Goal: Information Seeking & Learning: Learn about a topic

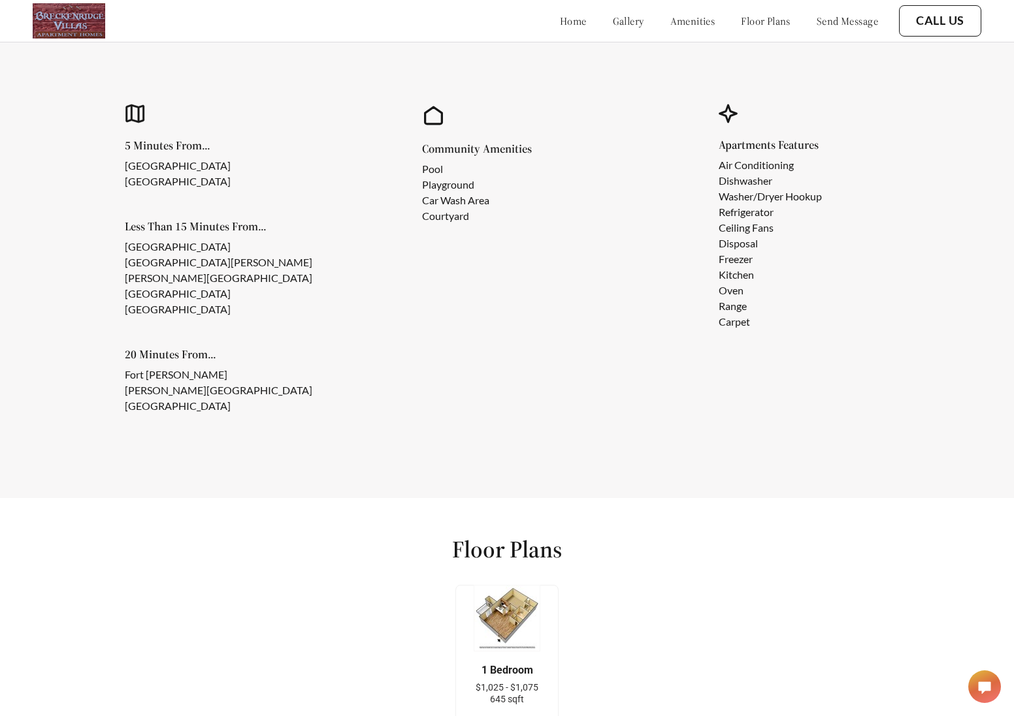
scroll to position [1359, 0]
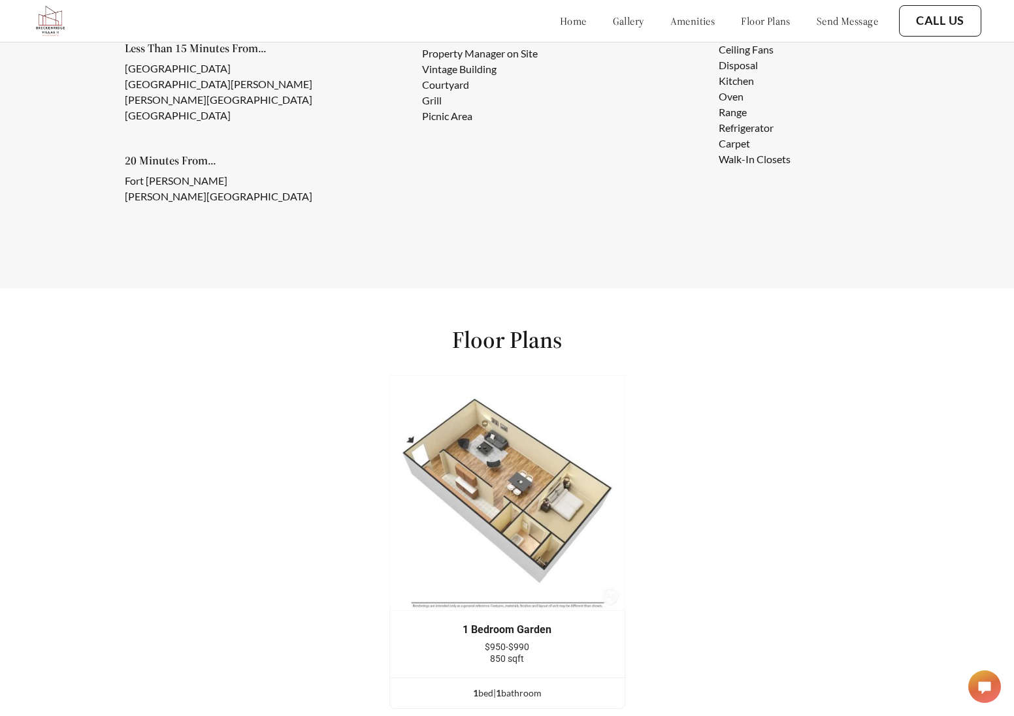
scroll to position [1097, 0]
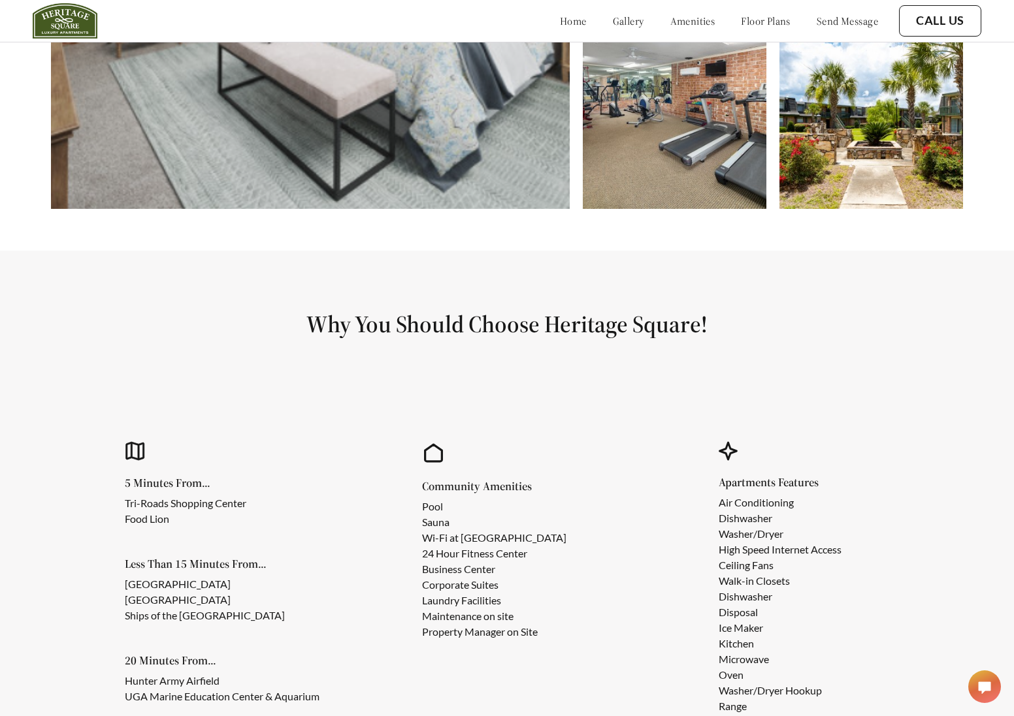
scroll to position [1223, 0]
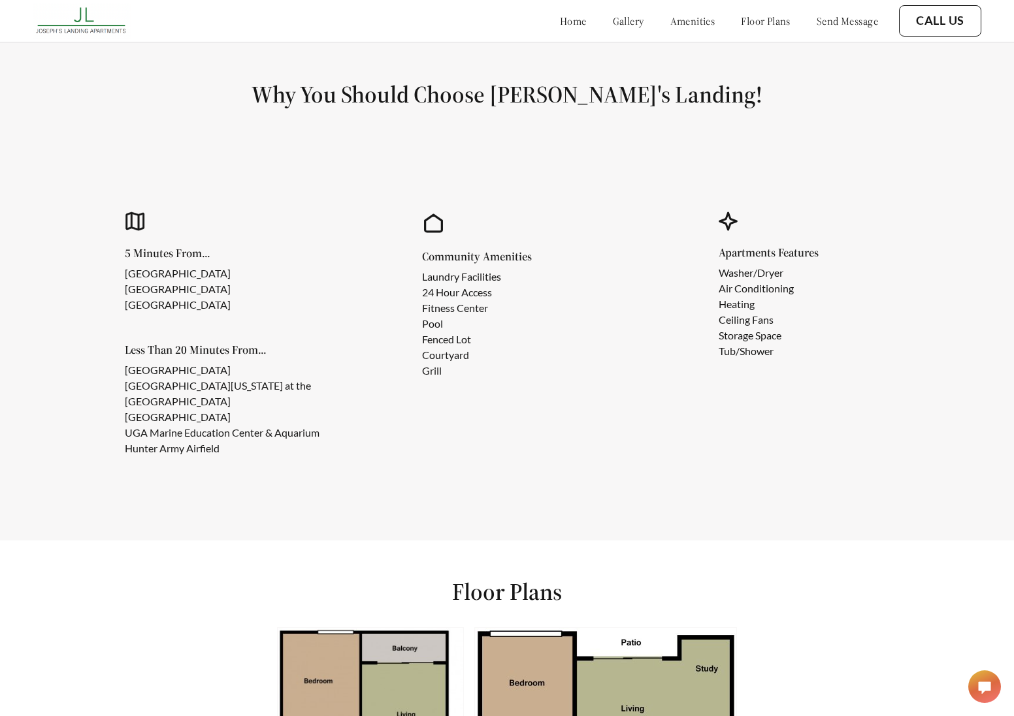
scroll to position [1312, 0]
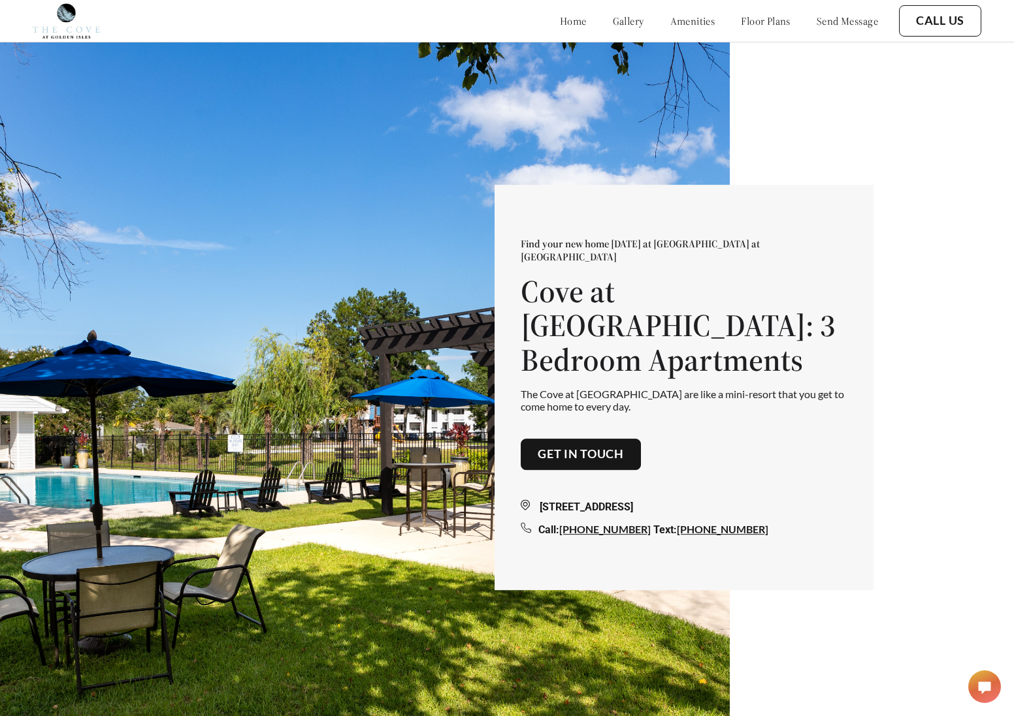
click at [560, 20] on link "home" at bounding box center [573, 20] width 27 height 13
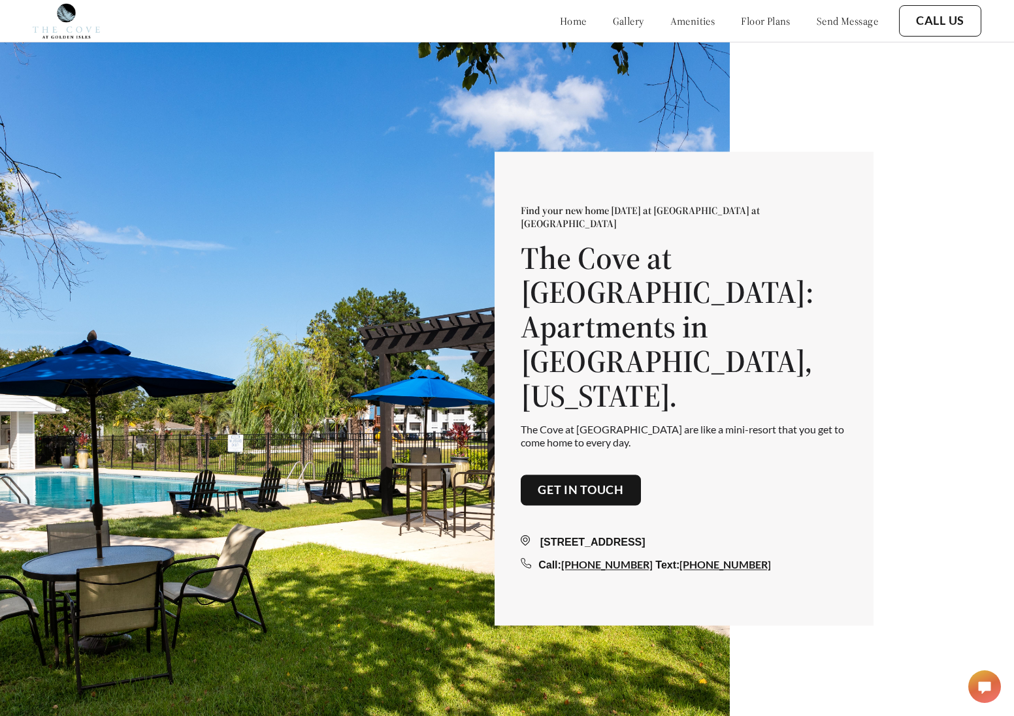
click at [670, 22] on link "amenities" at bounding box center [692, 20] width 45 height 13
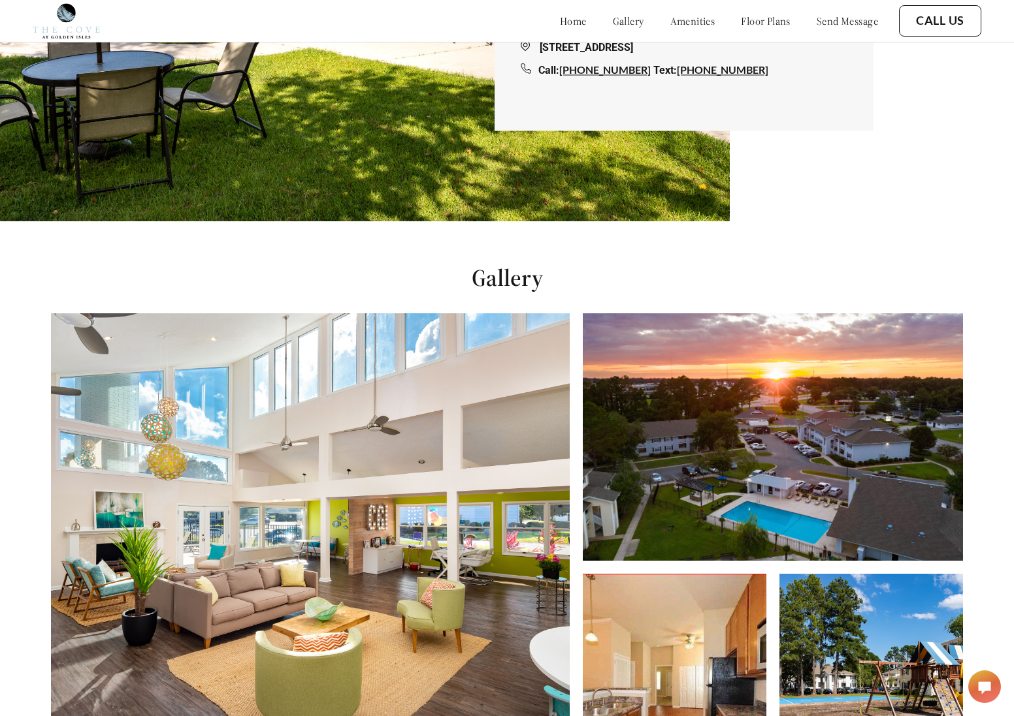
scroll to position [1308, 0]
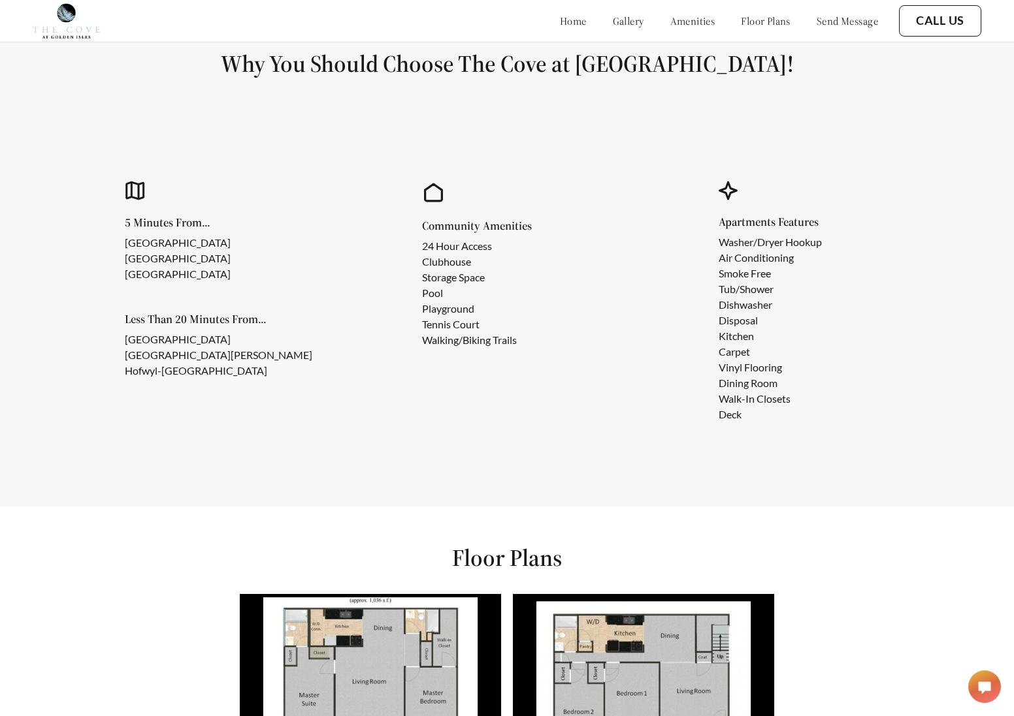
click at [746, 22] on link "floor plans" at bounding box center [766, 20] width 50 height 13
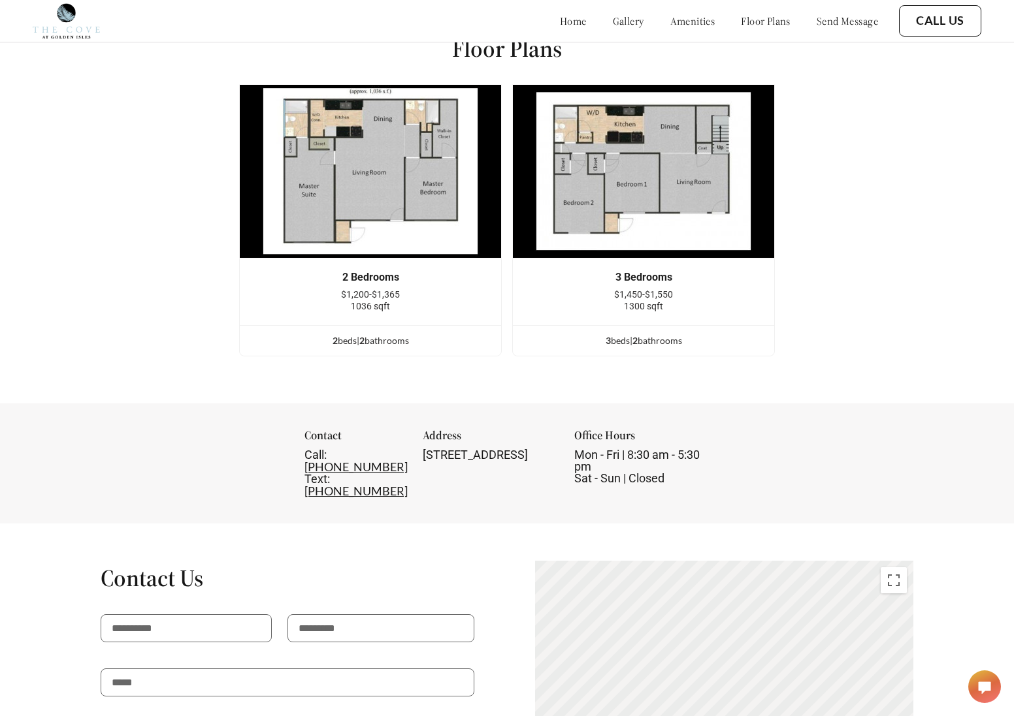
scroll to position [1824, 0]
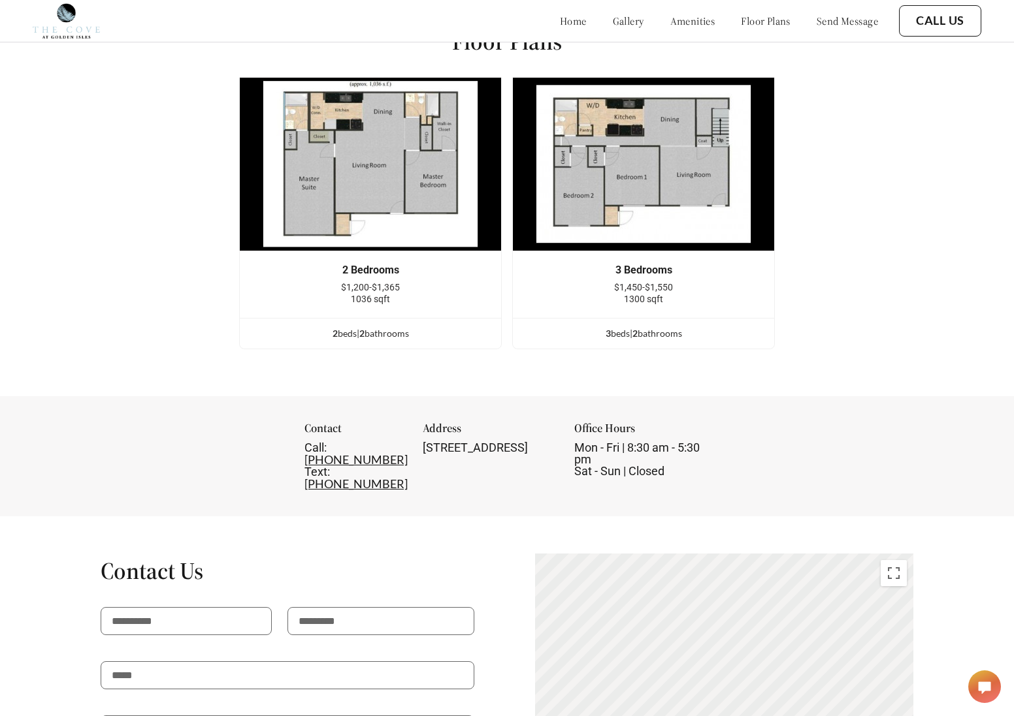
click at [837, 20] on link "send message" at bounding box center [846, 20] width 61 height 13
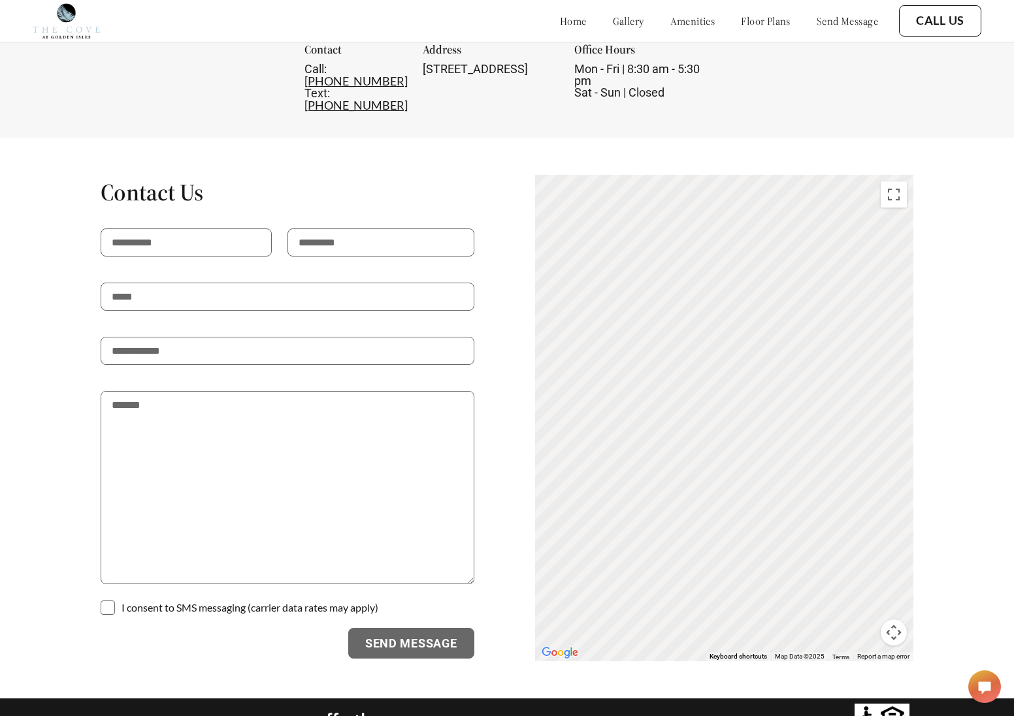
scroll to position [2213, 0]
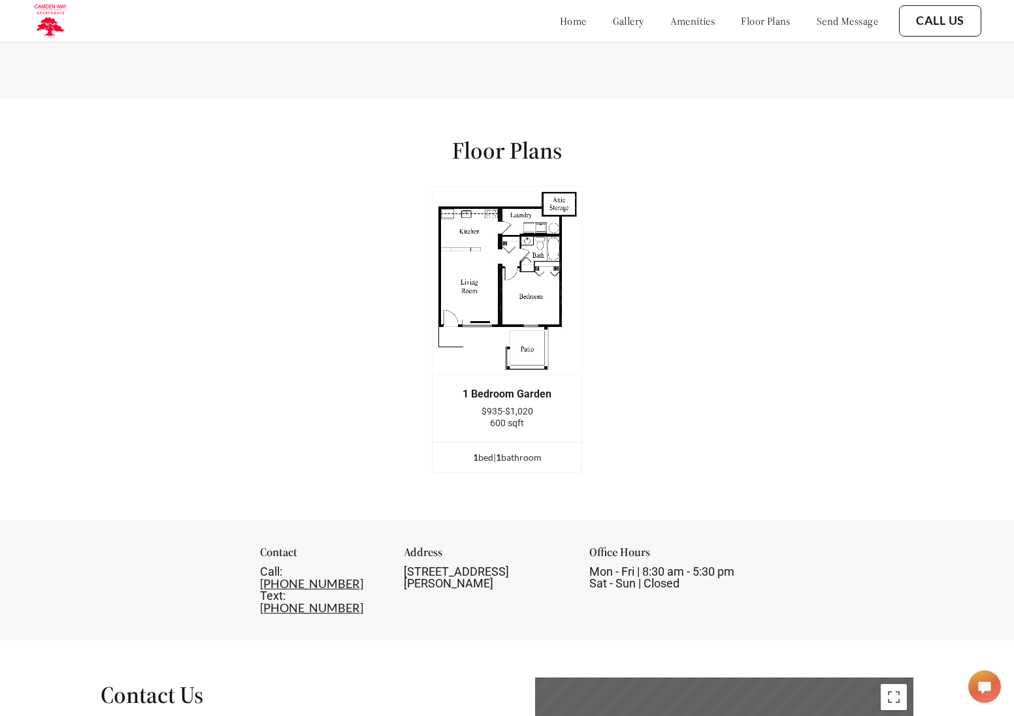
scroll to position [1338, 0]
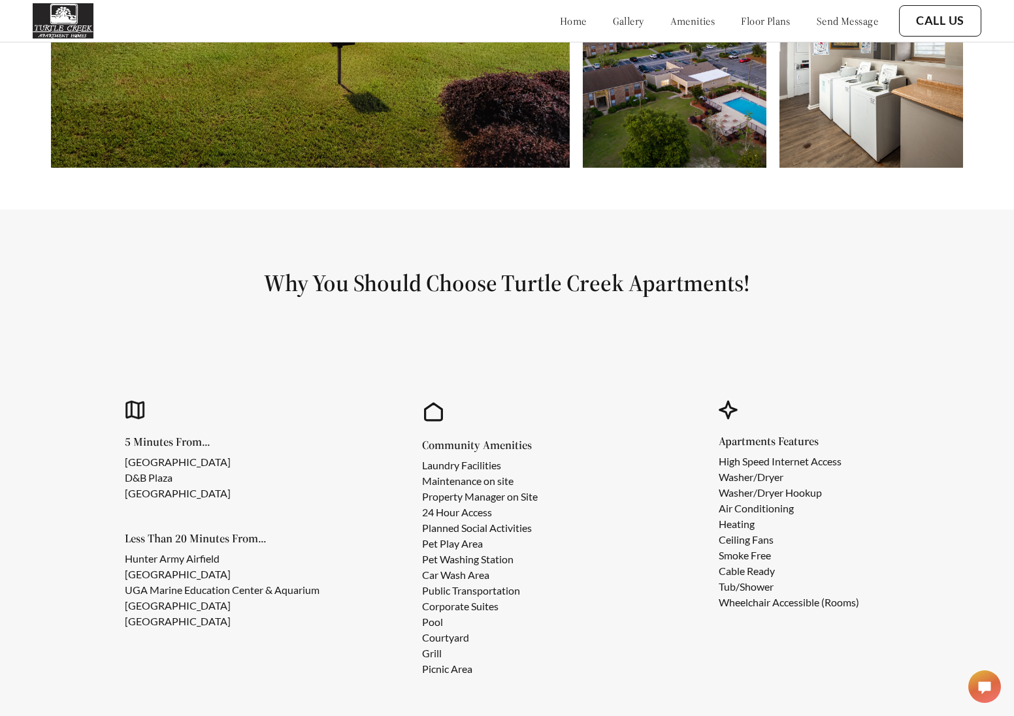
scroll to position [1212, 0]
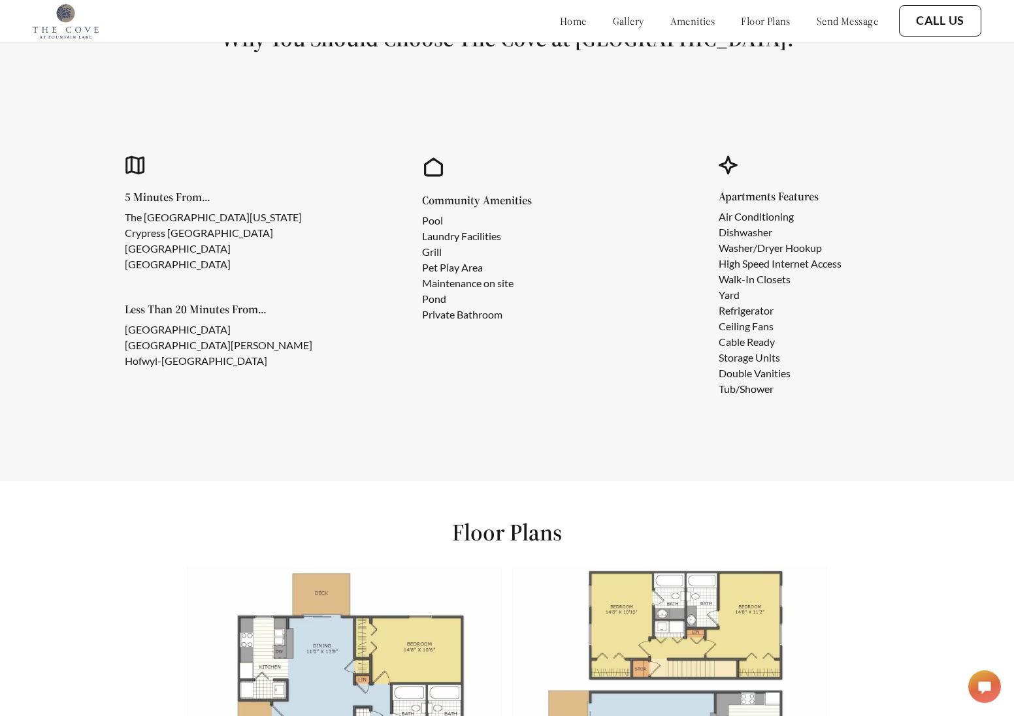
scroll to position [1357, 0]
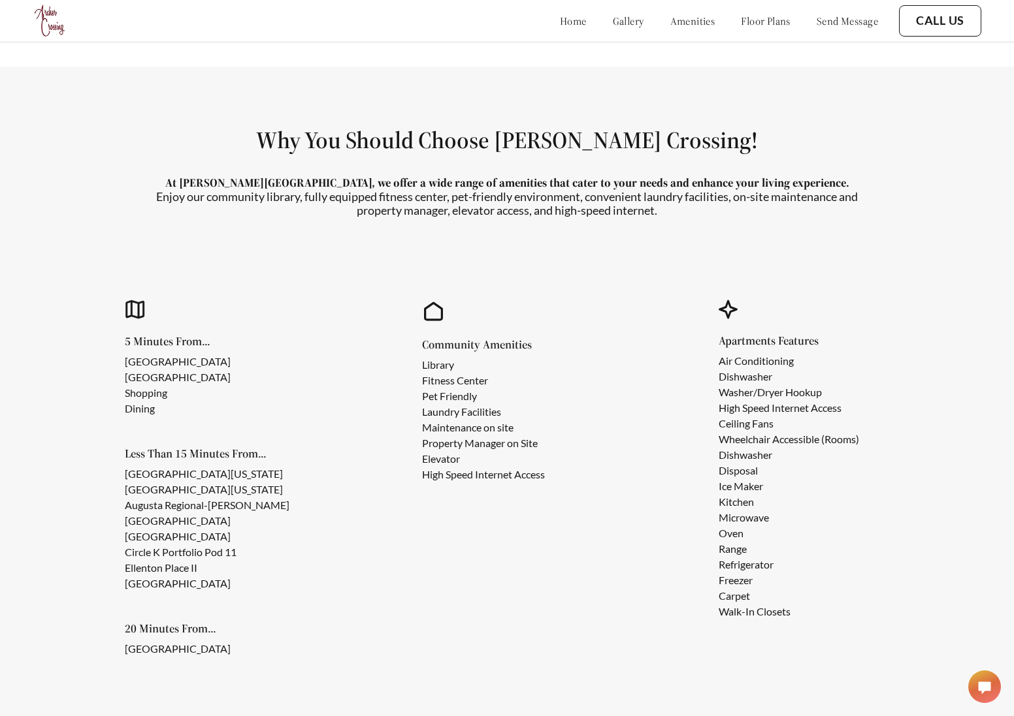
scroll to position [1262, 0]
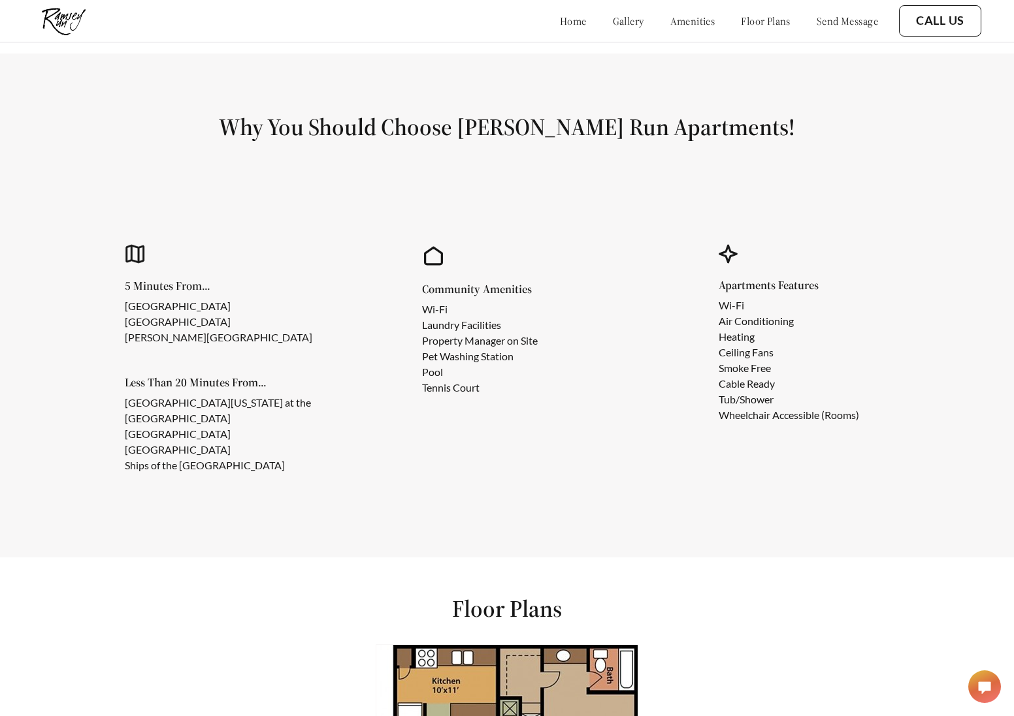
scroll to position [1263, 0]
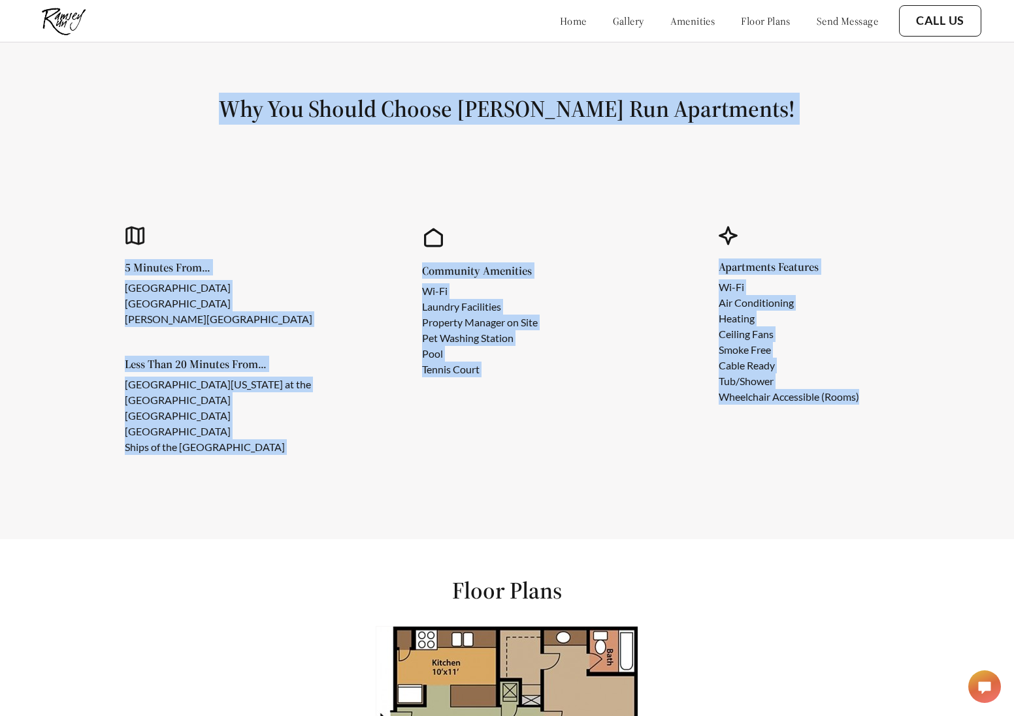
drag, startPoint x: 247, startPoint y: 110, endPoint x: 835, endPoint y: 417, distance: 663.7
click at [835, 417] on section "Why You Should Choose Ramsey Run Apartments! 5 Minutes From... Savannah Crossin…" at bounding box center [507, 287] width 1014 height 504
copy section "Why You Should Choose Ramsey Run Apartments! 5 Minutes From... Savannah Crossin…"
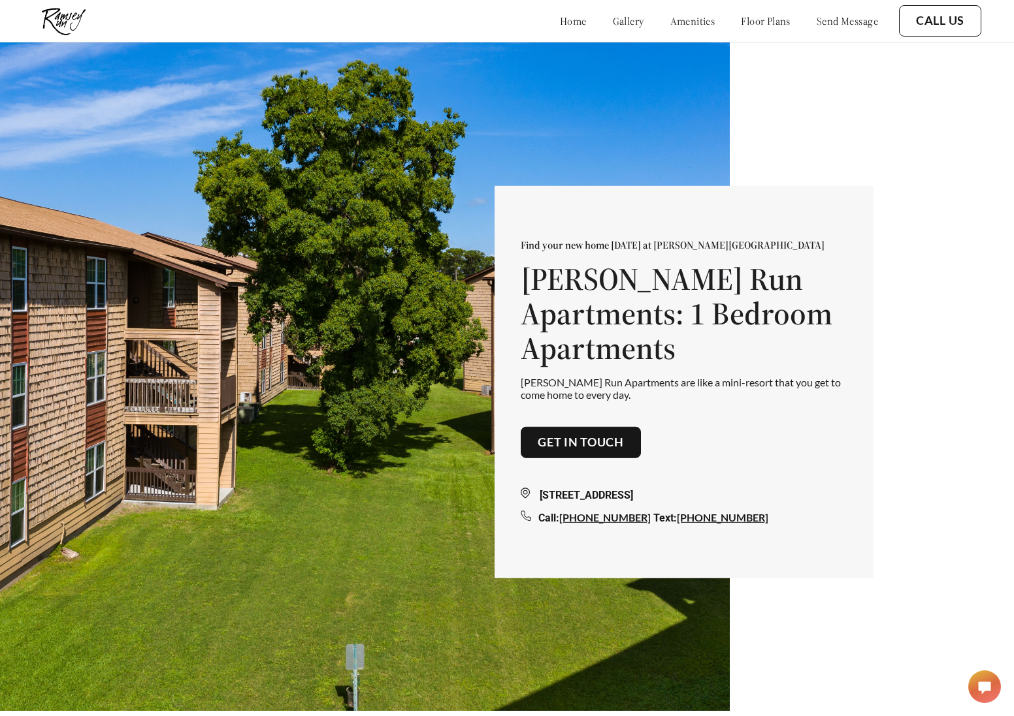
scroll to position [0, 0]
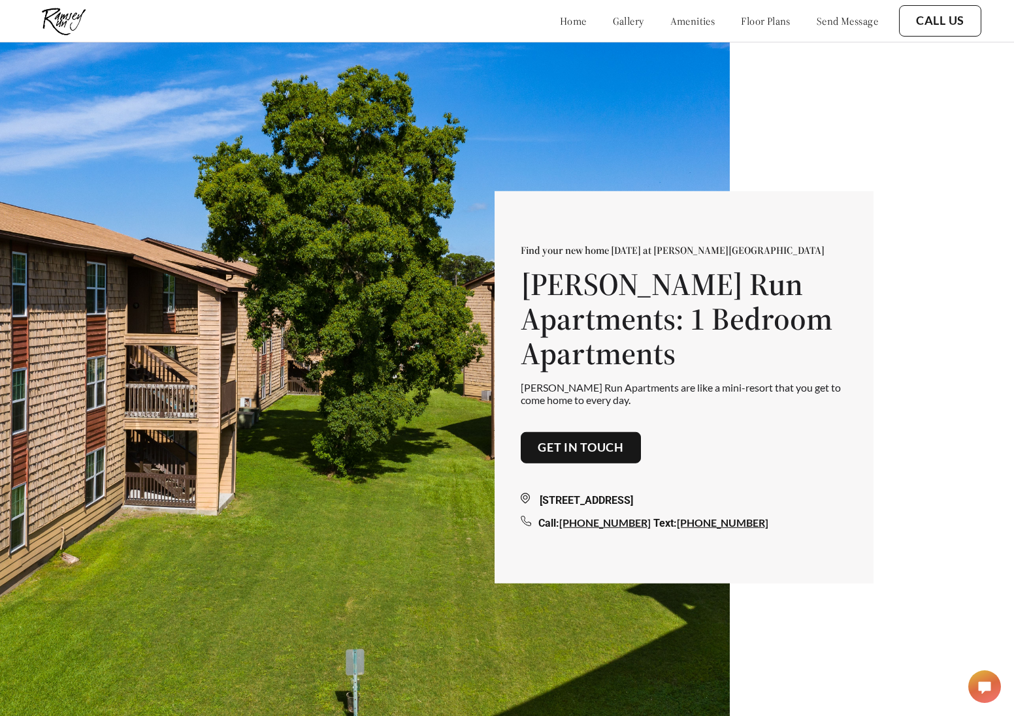
click at [634, 369] on h1 "Ramsey Run Apartments: 1 Bedroom Apartments" at bounding box center [684, 318] width 327 height 103
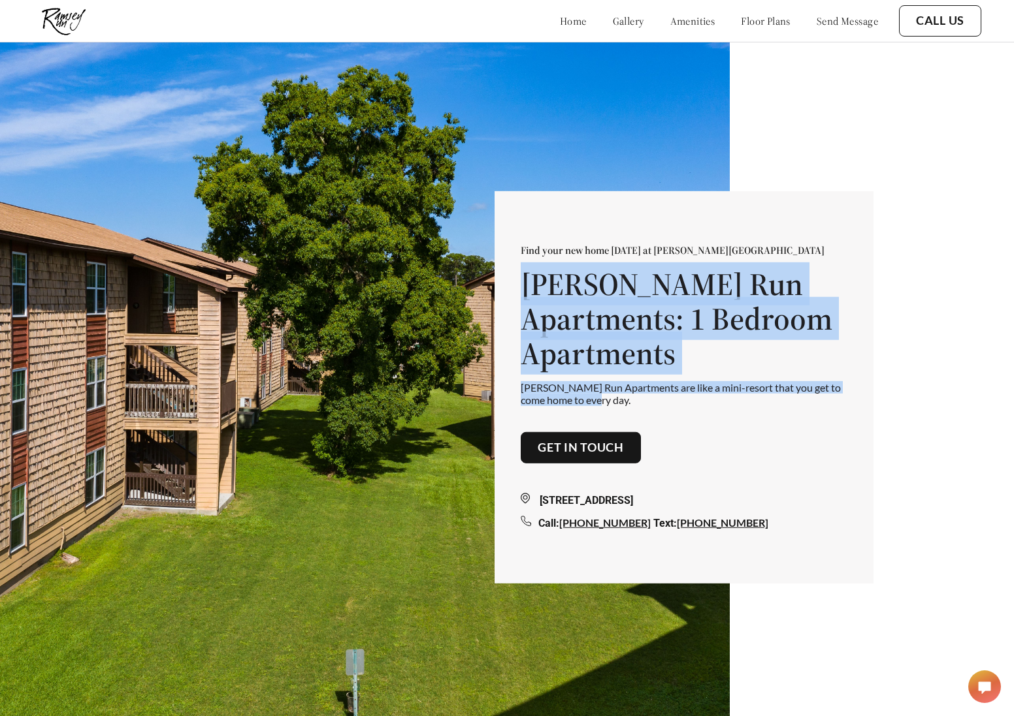
drag, startPoint x: 647, startPoint y: 404, endPoint x: 520, endPoint y: 295, distance: 167.6
click at [520, 295] on div "Find your new home today at Ramsey Run Apartments Ramsey Run Apartments: 1 Bedr…" at bounding box center [683, 387] width 379 height 392
copy div "Ramsey Run Apartments: 1 Bedroom Apartments Ramsey Run Apartments are like a mi…"
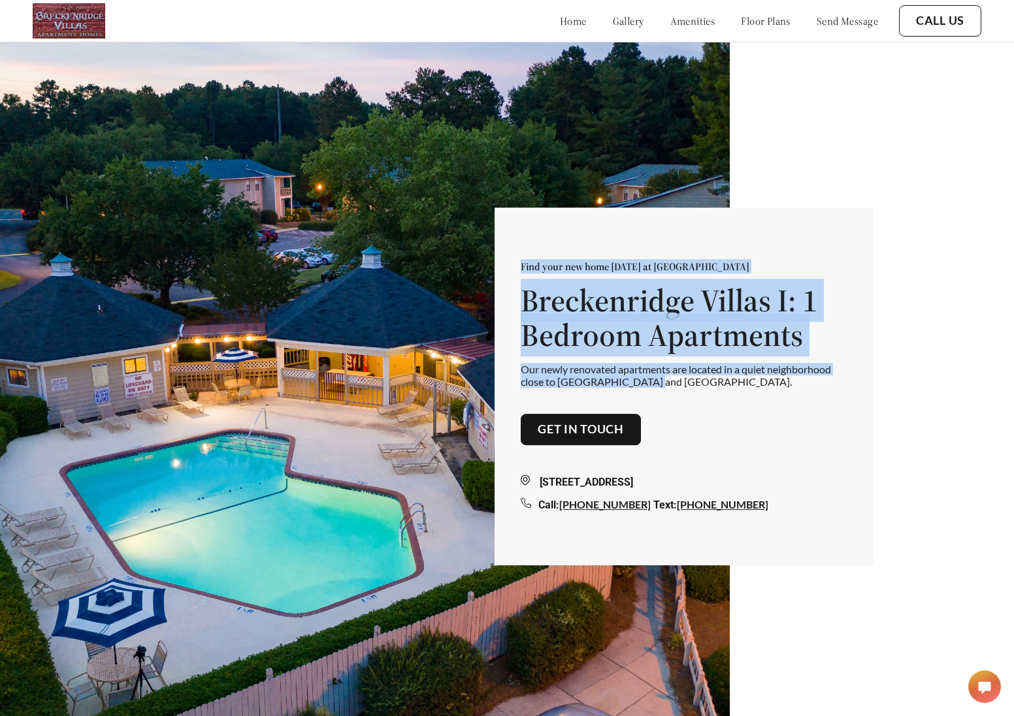
drag, startPoint x: 535, startPoint y: 272, endPoint x: 679, endPoint y: 388, distance: 184.4
click at [679, 388] on div "Find your new home [DATE] at [GEOGRAPHIC_DATA] I: 1 Bedroom Apartments Our newl…" at bounding box center [684, 325] width 327 height 128
copy div "Find your new home [DATE] at [GEOGRAPHIC_DATA] I: 1 Bedroom Apartments Our newl…"
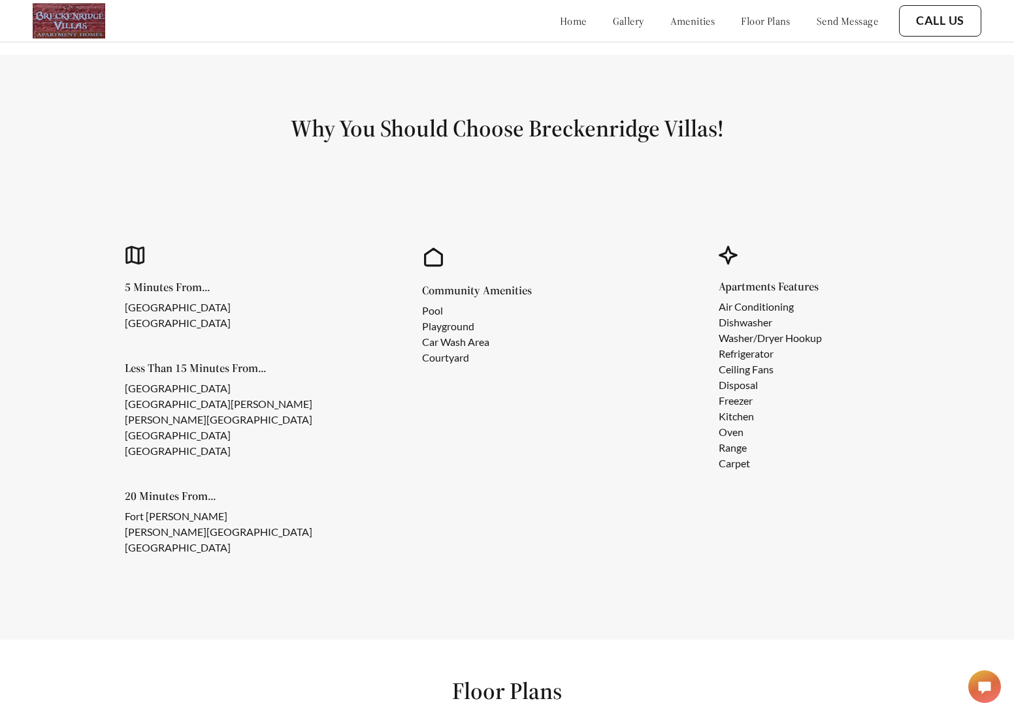
scroll to position [1244, 0]
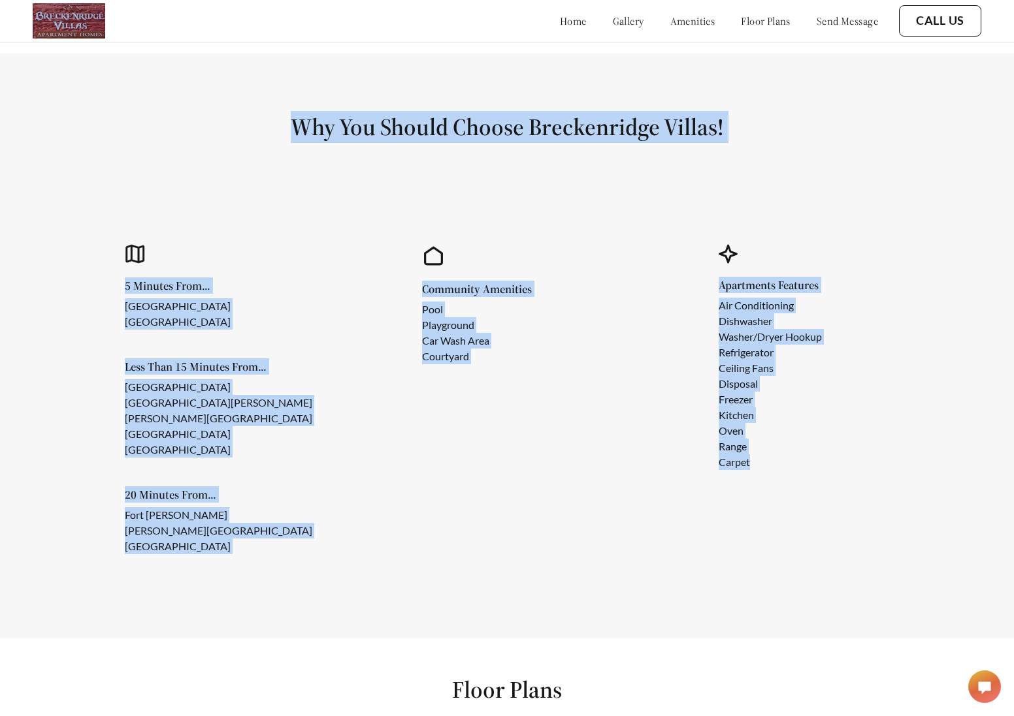
drag, startPoint x: 273, startPoint y: 138, endPoint x: 814, endPoint y: 478, distance: 639.0
click at [814, 478] on section "Why You Should Choose Breckenridge Villas! 5 Minutes From... Breckenridge Shopp…" at bounding box center [507, 346] width 1014 height 585
copy section "Why You Should Choose Breckenridge Villas! 5 Minutes From... Breckenridge Shopp…"
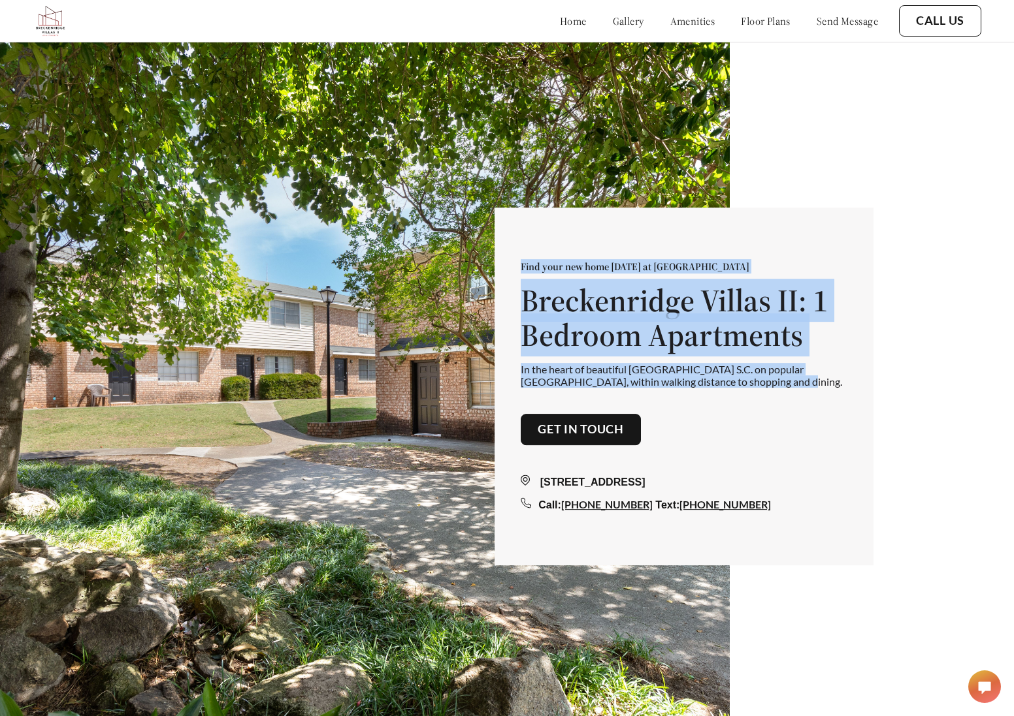
drag, startPoint x: 526, startPoint y: 273, endPoint x: 807, endPoint y: 387, distance: 303.6
click at [807, 387] on div "Find your new home today at Breckenridge Villas II Breckenridge Villas II: 1 Be…" at bounding box center [683, 387] width 379 height 358
copy div "Find your new home today at Breckenridge Villas II Breckenridge Villas II: 1 Be…"
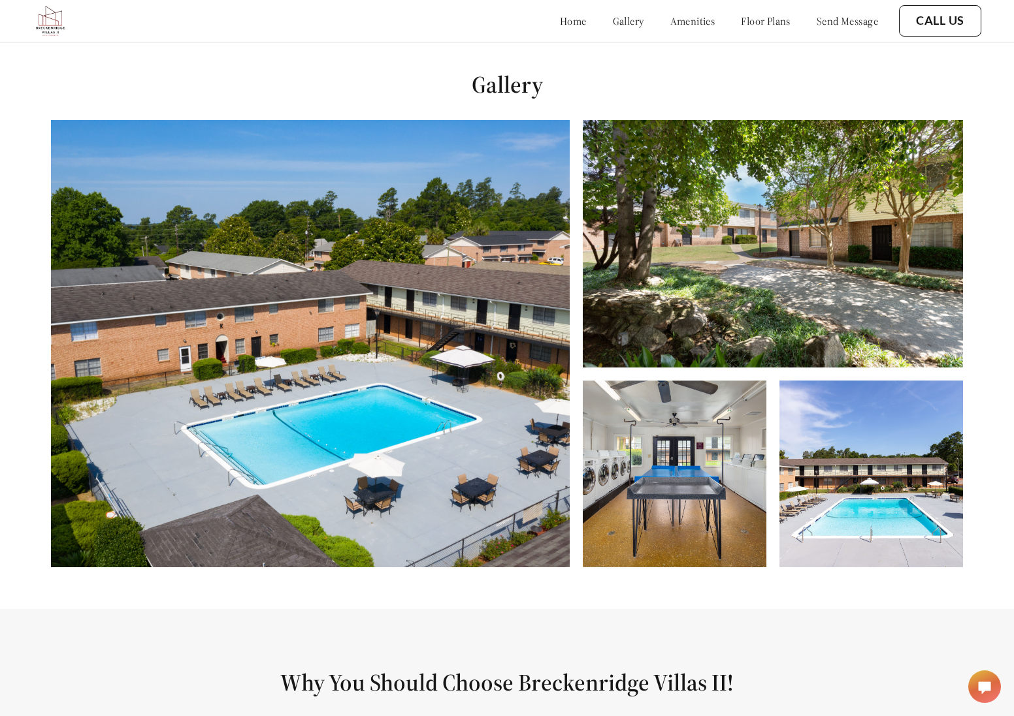
scroll to position [1131, 0]
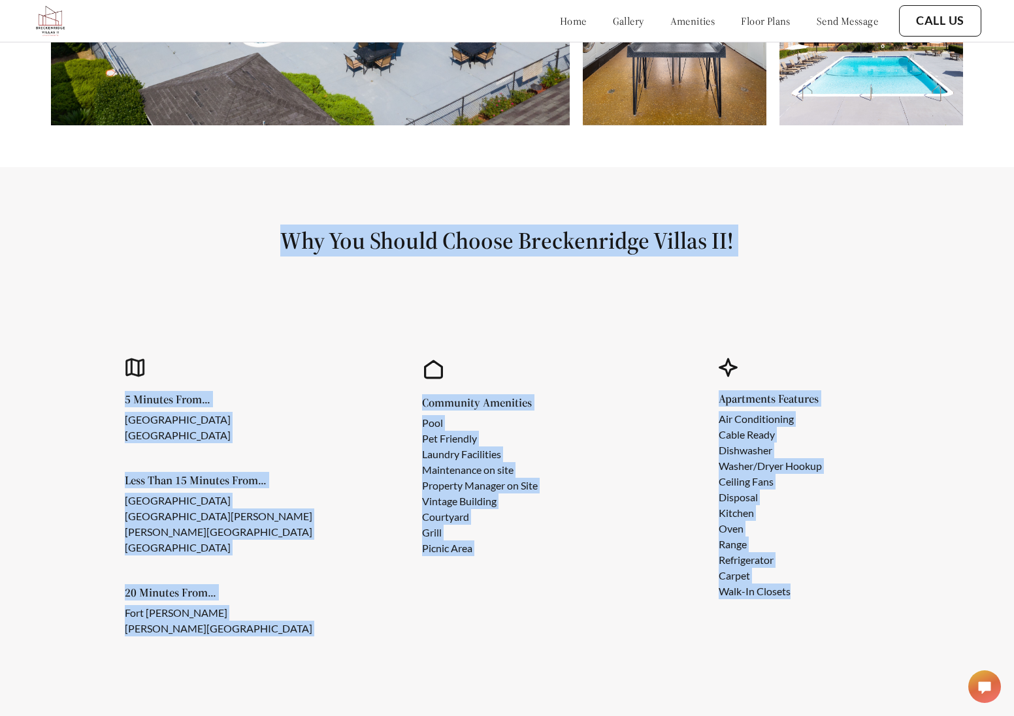
drag, startPoint x: 274, startPoint y: 244, endPoint x: 813, endPoint y: 619, distance: 655.5
click at [813, 619] on section "Why You Should Choose Breckenridge Villas II! 5 Minutes From... North Augusta P…" at bounding box center [507, 444] width 1014 height 554
copy section "Why You Should Choose Breckenridge Villas II! 5 Minutes From... North Augusta P…"
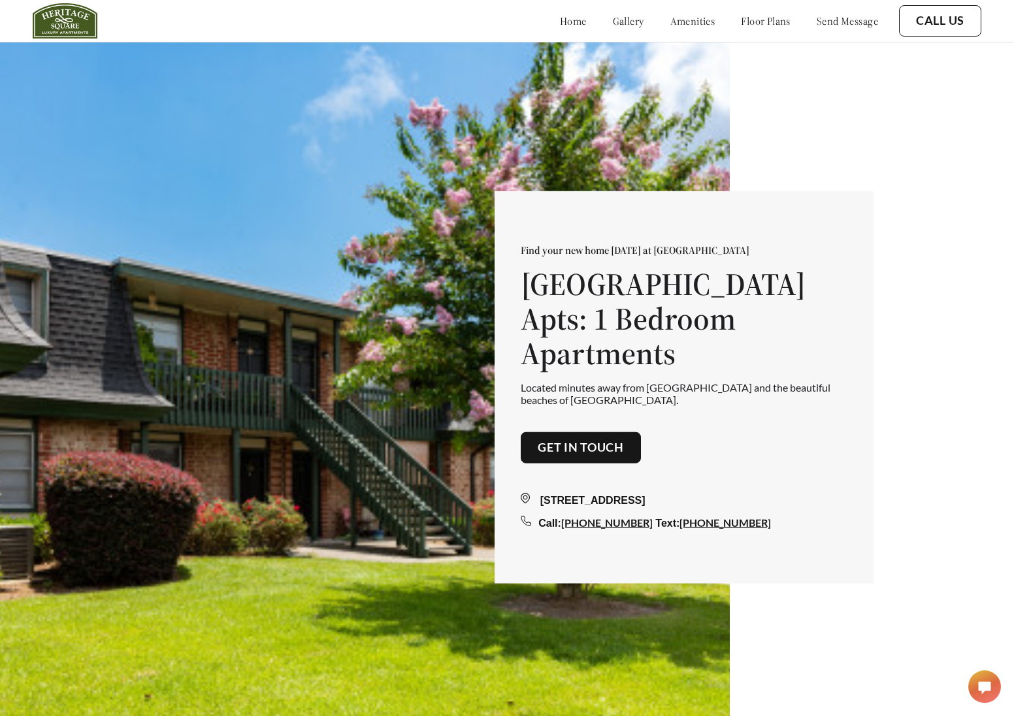
drag, startPoint x: 525, startPoint y: 266, endPoint x: 705, endPoint y: 382, distance: 214.2
click at [705, 387] on div "Find your new home [DATE] at [GEOGRAPHIC_DATA] Apartments [GEOGRAPHIC_DATA] Apt…" at bounding box center [683, 387] width 379 height 392
copy div "Find your new home [DATE] at [GEOGRAPHIC_DATA] Apartments [GEOGRAPHIC_DATA] Apt…"
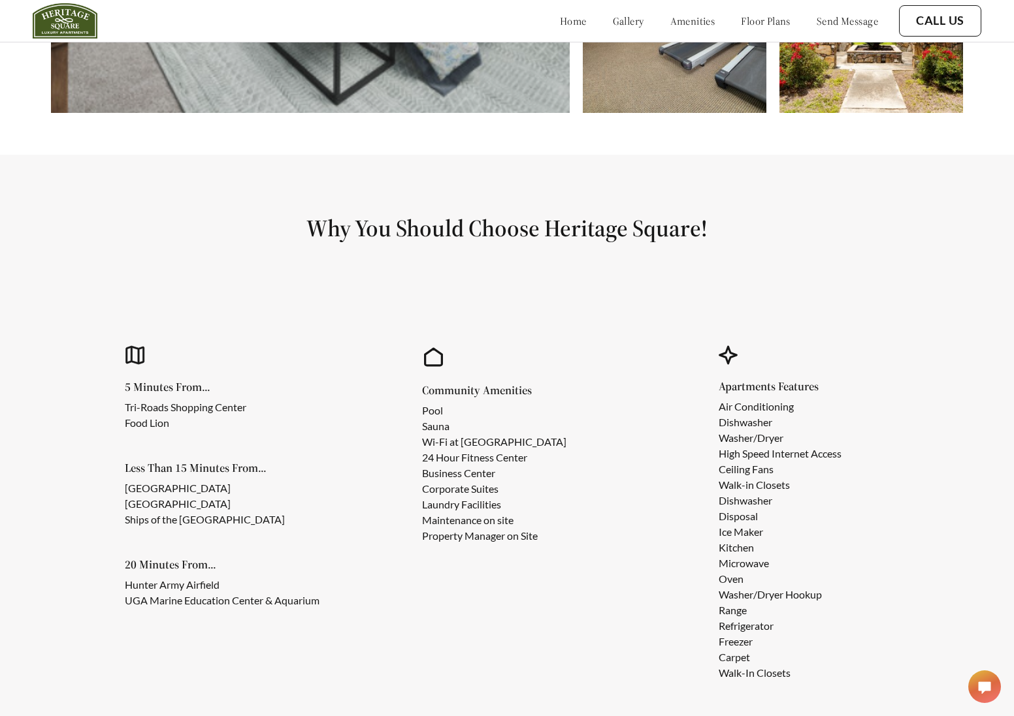
scroll to position [1151, 0]
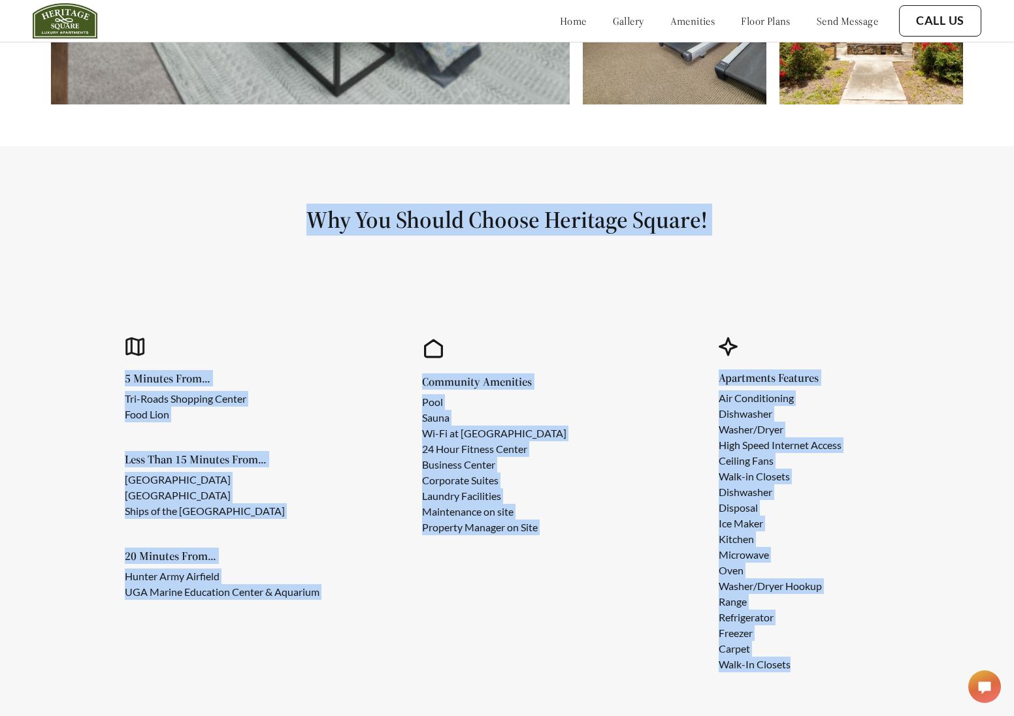
drag, startPoint x: 367, startPoint y: 264, endPoint x: 809, endPoint y: 688, distance: 612.1
click at [809, 688] on section "Why You Should Choose Heritage Square! 5 Minutes From... Tri-Roads Shopping Cen…" at bounding box center [507, 451] width 1014 height 611
copy section "Why You Should Choose Heritage Square! 5 Minutes From... Tri-Roads Shopping Cen…"
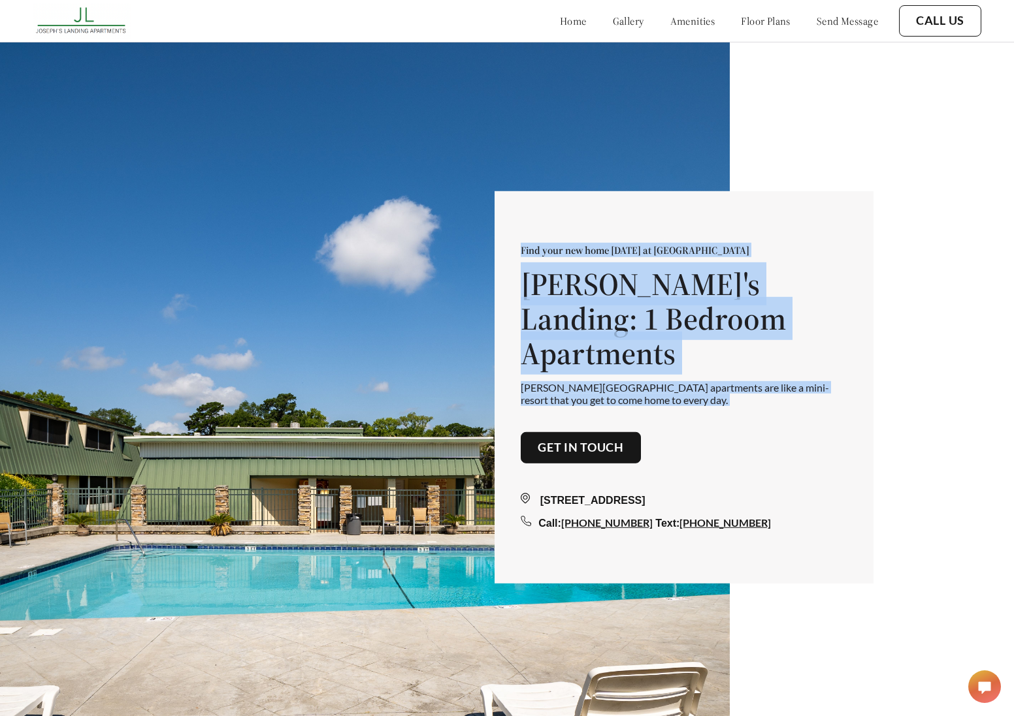
drag, startPoint x: 523, startPoint y: 262, endPoint x: 690, endPoint y: 394, distance: 213.5
click at [690, 394] on div "Find your new home [DATE] at [PERSON_NAME][GEOGRAPHIC_DATA] [PERSON_NAME][GEOGR…" at bounding box center [683, 387] width 379 height 392
copy div "Find your new home [DATE] at [PERSON_NAME][GEOGRAPHIC_DATA] [PERSON_NAME][GEOGR…"
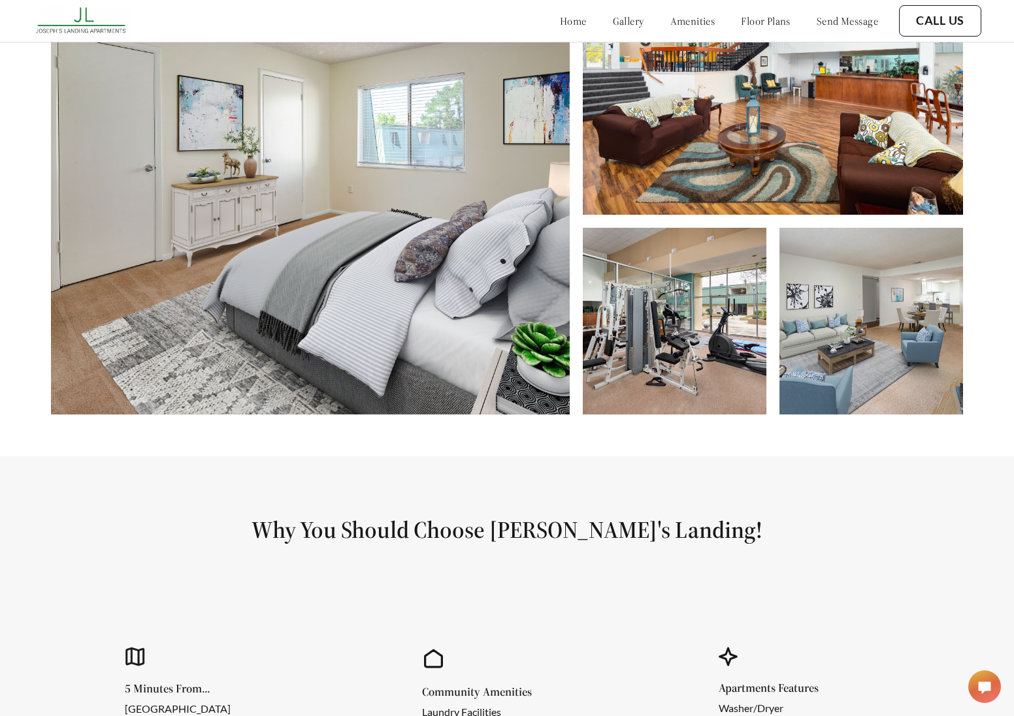
scroll to position [1104, 0]
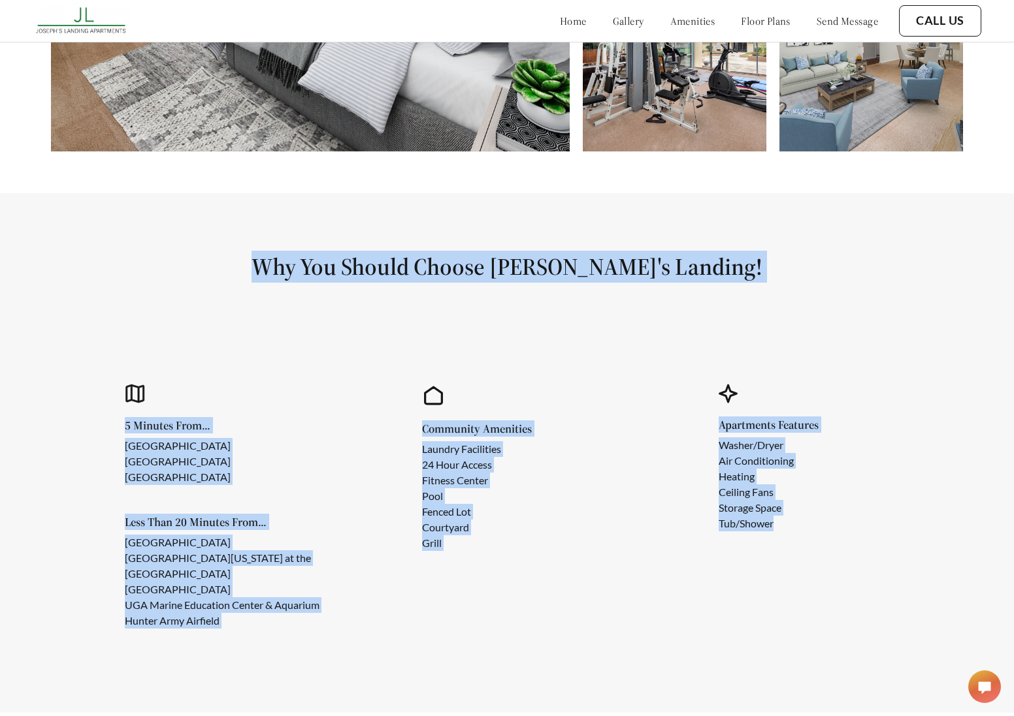
drag, startPoint x: 287, startPoint y: 268, endPoint x: 794, endPoint y: 539, distance: 575.1
click at [794, 539] on section "Why You Should Choose Joseph's Landing! 5 Minutes From... Largo Plaza Varsity P…" at bounding box center [507, 453] width 1014 height 520
copy section "Why You Should Choose Joseph's Landing! 5 Minutes From... Largo Plaza Varsity P…"
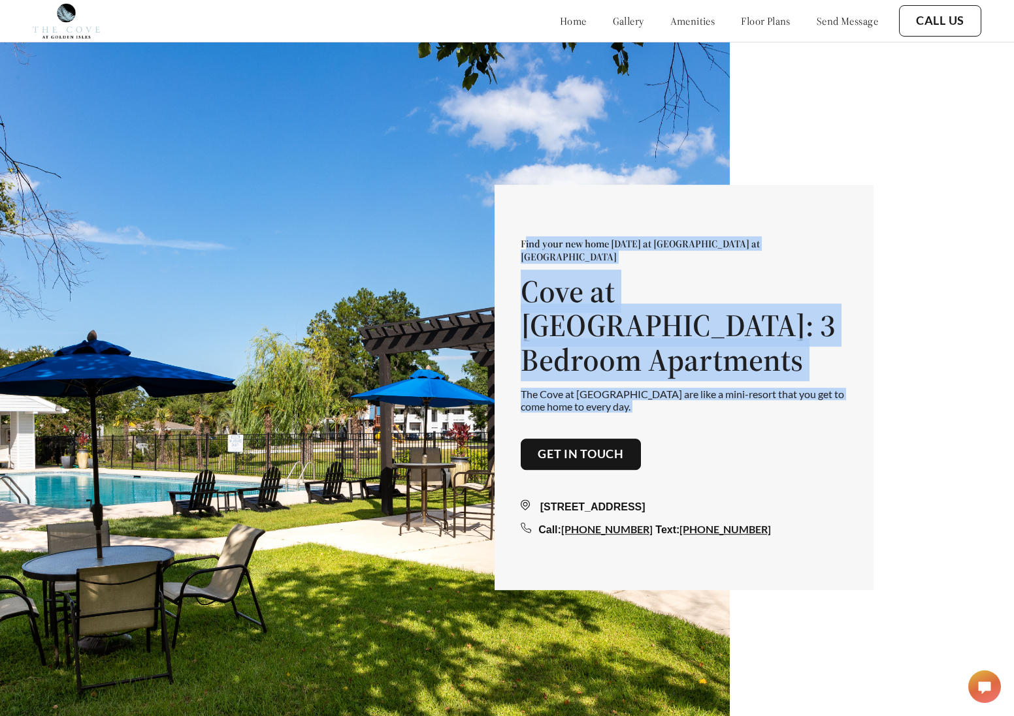
drag, startPoint x: 533, startPoint y: 272, endPoint x: 662, endPoint y: 402, distance: 183.4
click at [662, 404] on div "Find your new home today at The Cove at Golden Isles Cove at Golden Isles: 3 Be…" at bounding box center [684, 388] width 327 height 300
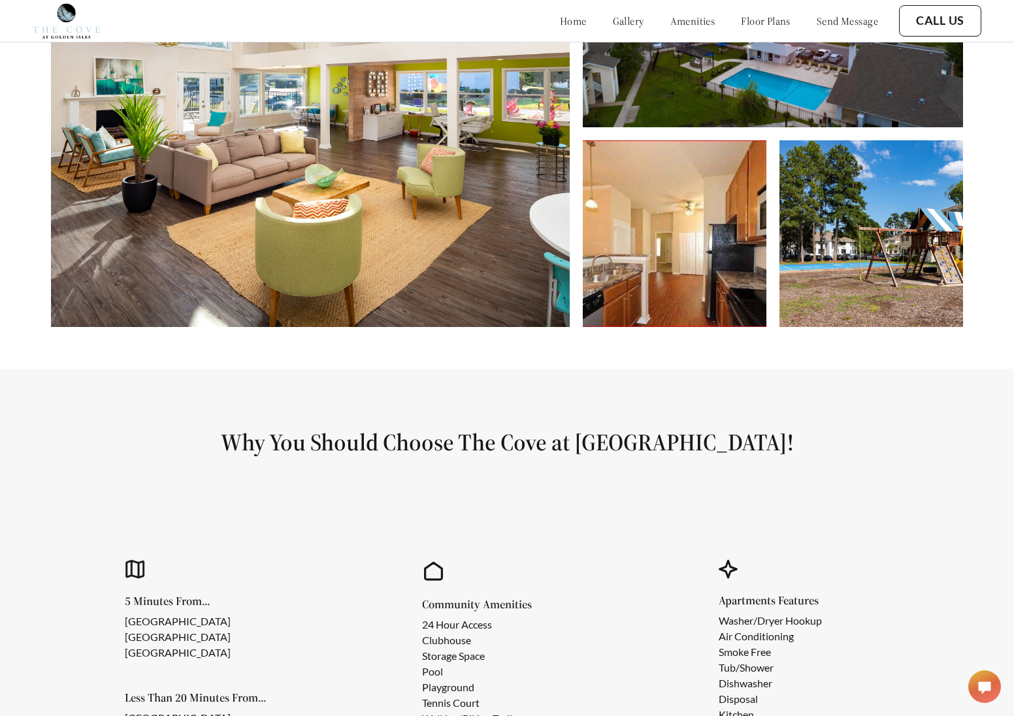
scroll to position [1289, 0]
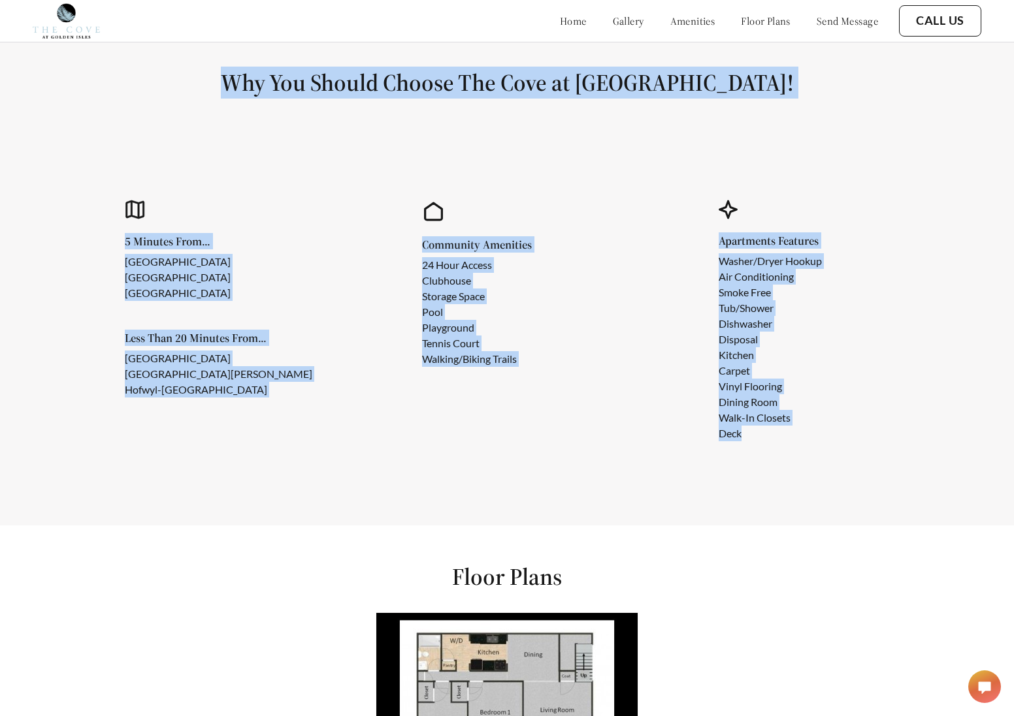
drag, startPoint x: 243, startPoint y: 83, endPoint x: 801, endPoint y: 474, distance: 680.9
click at [801, 474] on section "Why You Should Choose The Cove at Golden Isles! 5 Minutes From... Cypress Mill …" at bounding box center [507, 267] width 1014 height 517
copy section "Why You Should Choose The Cove at Golden Isles! 5 Minutes From... Cypress Mill …"
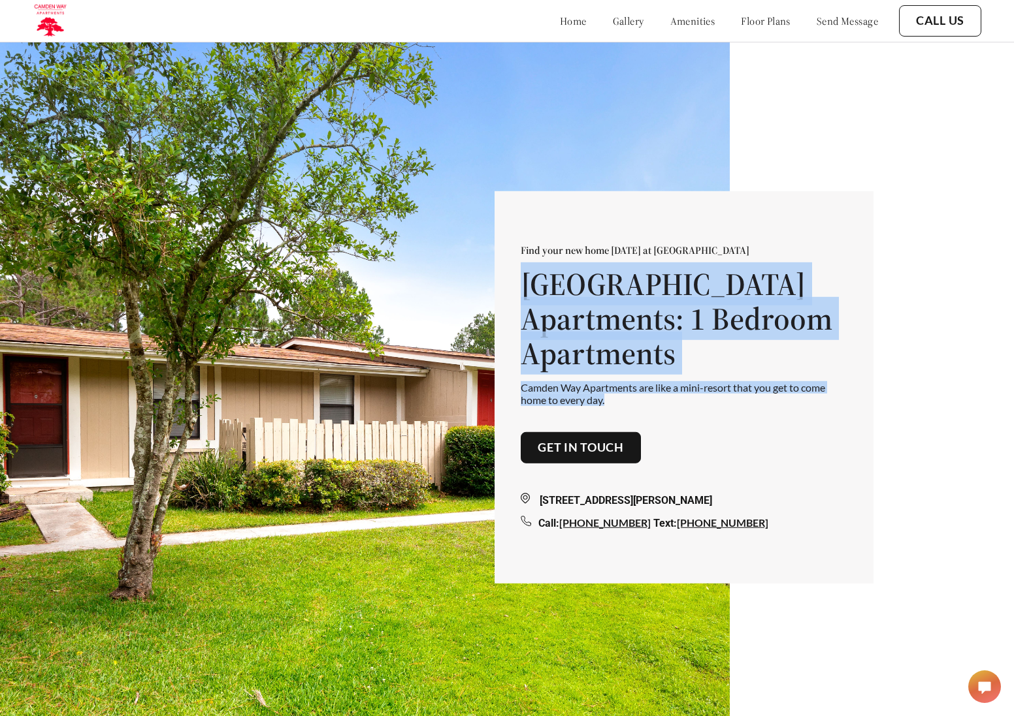
drag, startPoint x: 541, startPoint y: 288, endPoint x: 520, endPoint y: 280, distance: 22.9
click at [520, 280] on div "Find your new home today at Camden Way Apartments Camden Way Apartments: 1 Bedr…" at bounding box center [683, 387] width 379 height 392
copy div "Camden Way Apartments: 1 Bedroom Apartments Camden Way Apartments are like a mi…"
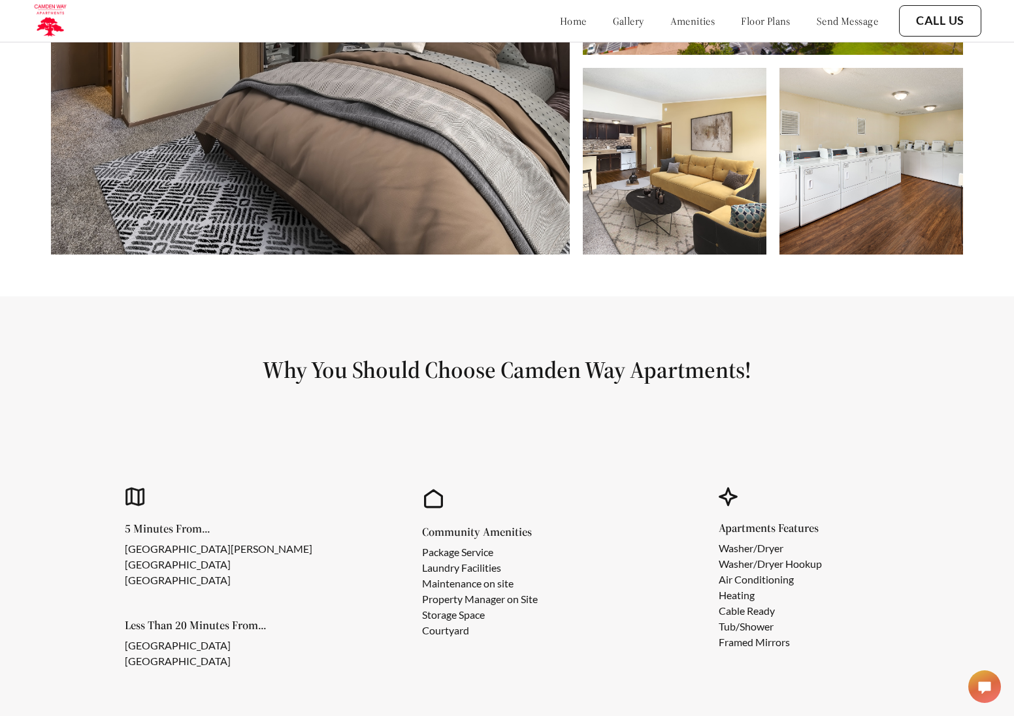
scroll to position [1019, 0]
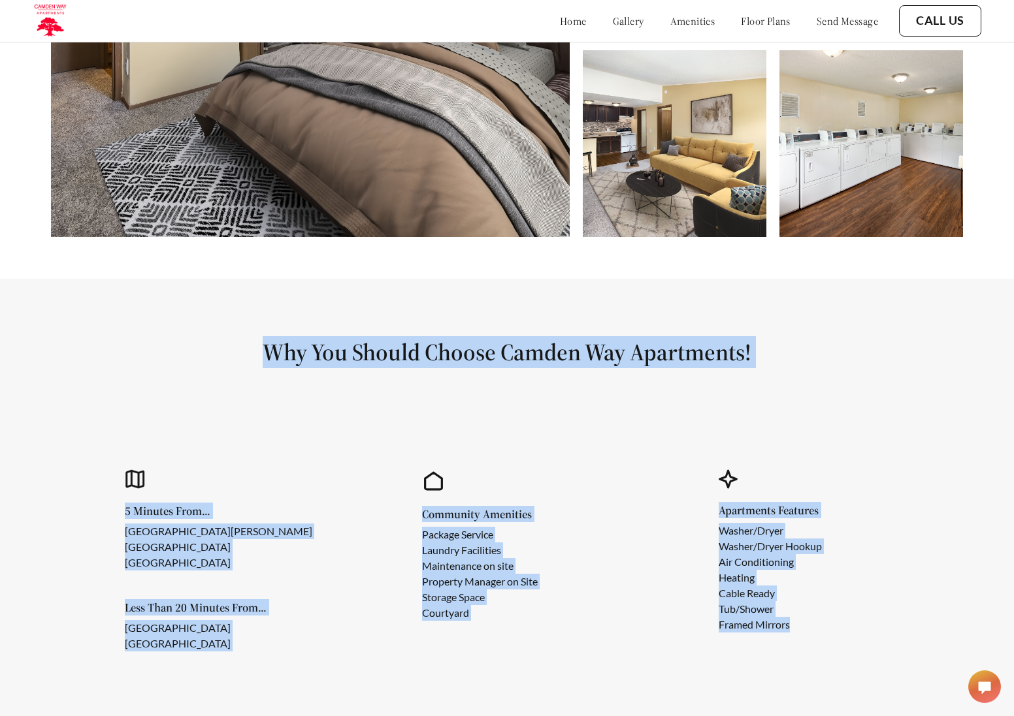
drag, startPoint x: 252, startPoint y: 356, endPoint x: 861, endPoint y: 654, distance: 678.6
click at [868, 658] on section "Why You Should Choose Camden Way Apartments! 5 Minutes From... Camden Woods Sho…" at bounding box center [507, 507] width 1014 height 457
copy section "Why You Should Choose Camden Way Apartments! 5 Minutes From... Camden Woods Sho…"
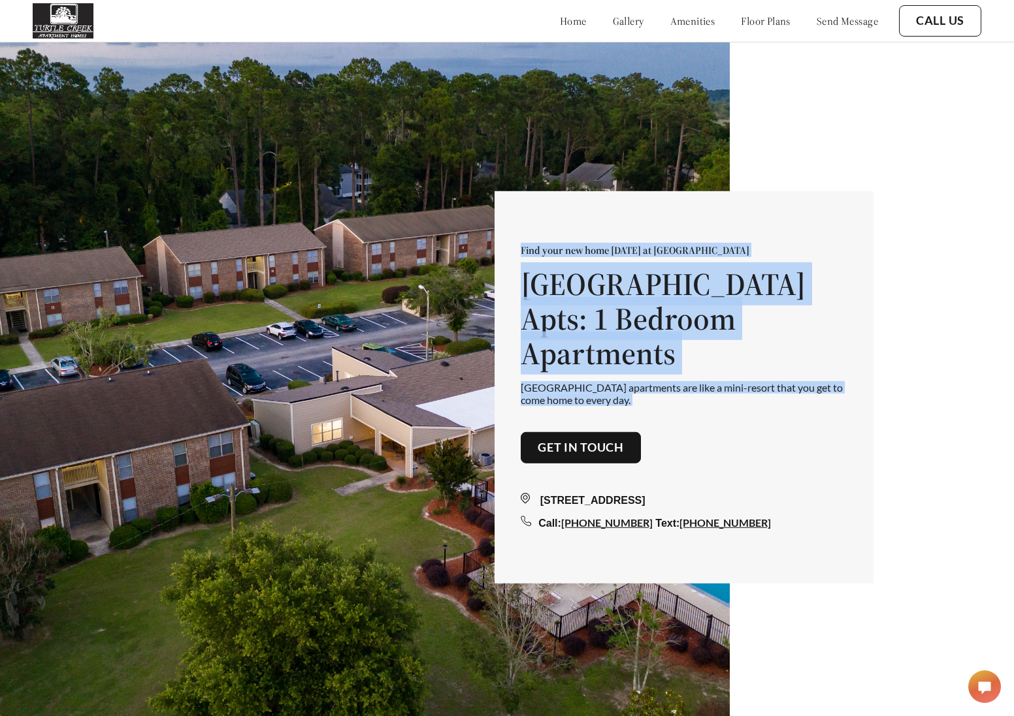
drag, startPoint x: 539, startPoint y: 283, endPoint x: 636, endPoint y: 396, distance: 149.2
click at [636, 396] on div "Find your new home [DATE] at [GEOGRAPHIC_DATA] Apts: 1 Bedroom Apartments [GEOG…" at bounding box center [684, 387] width 327 height 287
copy div "Find your new home [DATE] at [GEOGRAPHIC_DATA] Apts: 1 Bedroom Apartments [GEOG…"
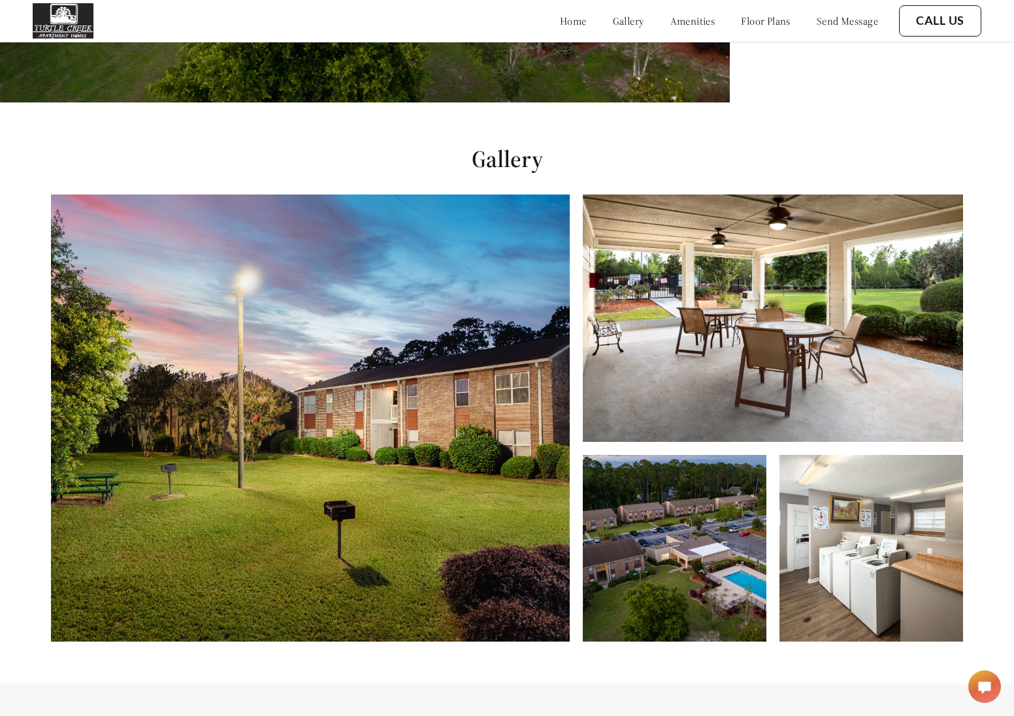
scroll to position [1265, 0]
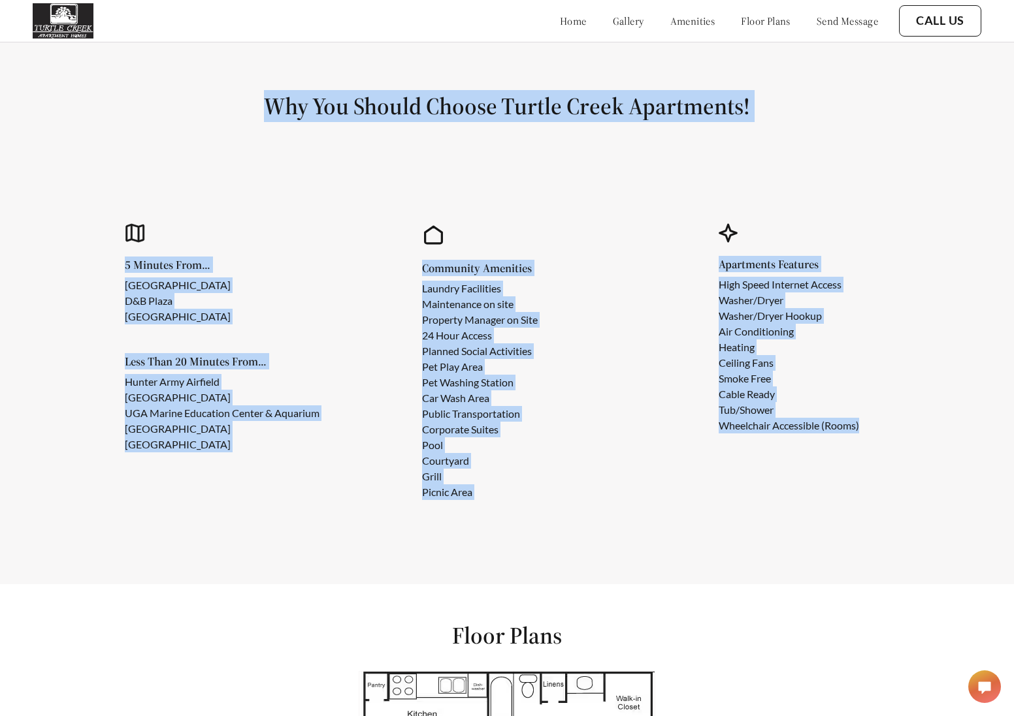
drag, startPoint x: 257, startPoint y: 119, endPoint x: 813, endPoint y: 491, distance: 668.6
click at [813, 491] on section "Why You Should Choose Turtle Creek Apartments! 5 Minutes From... [GEOGRAPHIC_DA…" at bounding box center [507, 309] width 1014 height 552
copy section "Why You Should Choose Turtle Creek Apartments! 5 Minutes From... [GEOGRAPHIC_DA…"
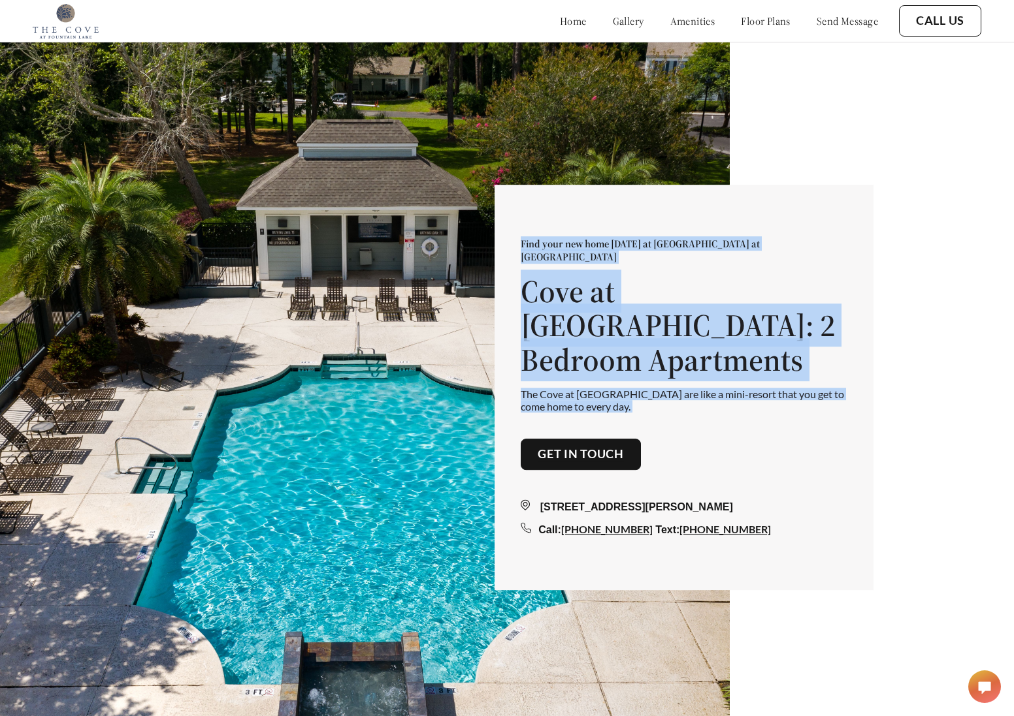
drag, startPoint x: 520, startPoint y: 266, endPoint x: 709, endPoint y: 394, distance: 228.6
click at [709, 394] on div "Find your new home today at The Cove at Fountain Lake Cove at Fountain Lake: 2 …" at bounding box center [683, 387] width 379 height 405
copy div "Find your new home today at The Cove at Fountain Lake Cove at Fountain Lake: 2 …"
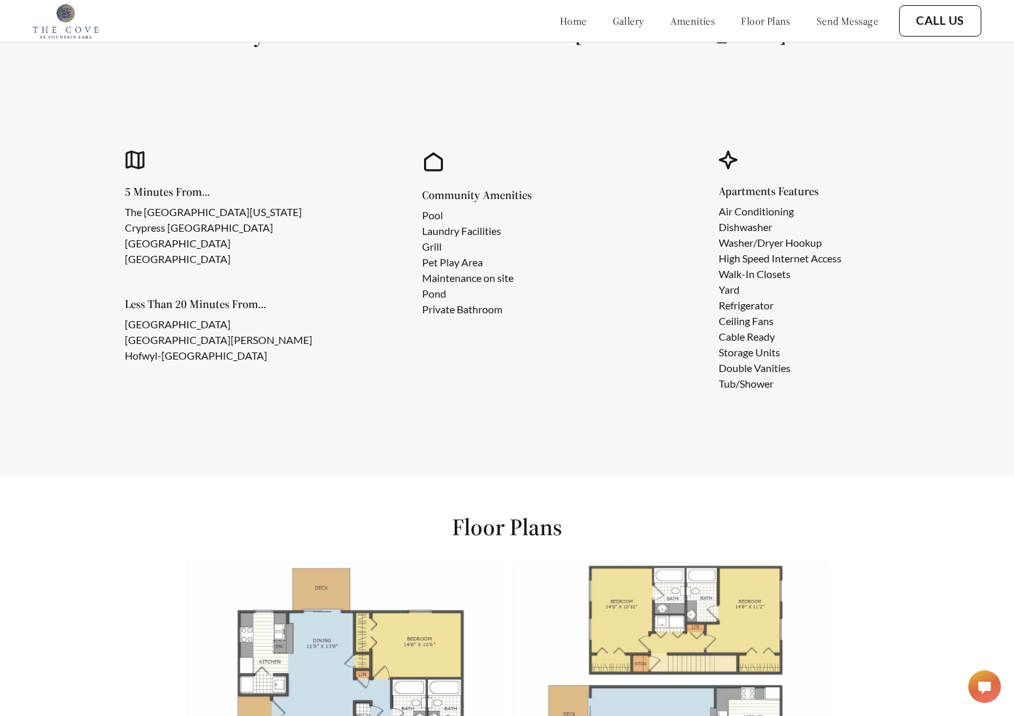
scroll to position [1180, 0]
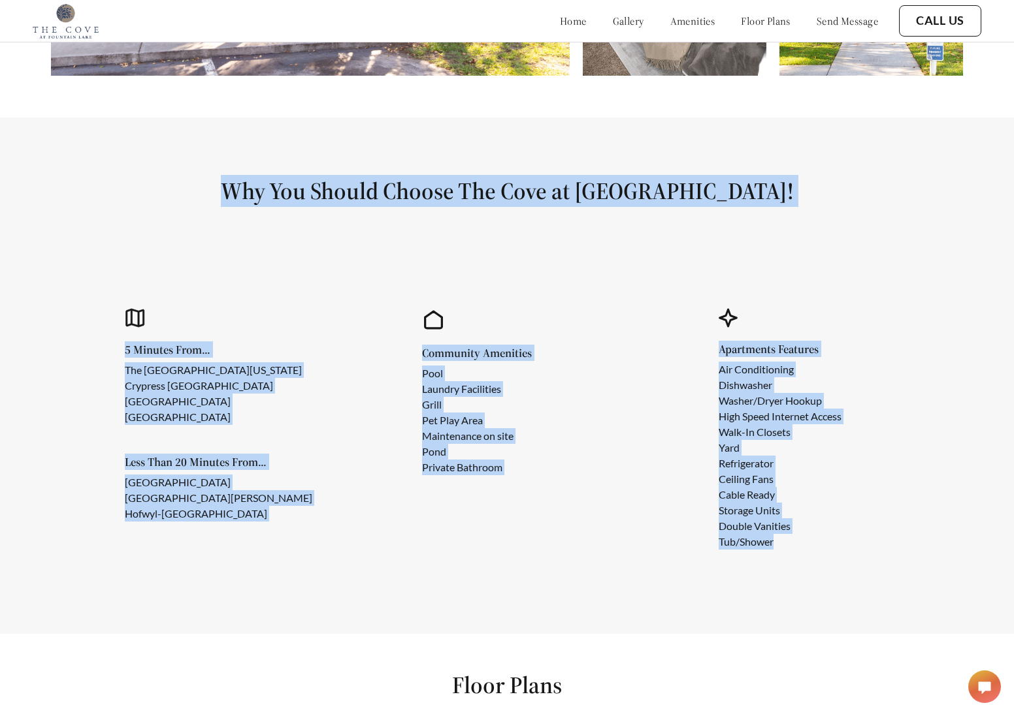
drag, startPoint x: 251, startPoint y: 196, endPoint x: 849, endPoint y: 556, distance: 698.2
click at [849, 556] on section "Why You Should Choose The Cove at Fountain Lake! 5 Minutes From... The College …" at bounding box center [507, 376] width 1014 height 517
copy section "Why You Should Choose The Cove at Fountain Lake! 5 Minutes From... The College …"
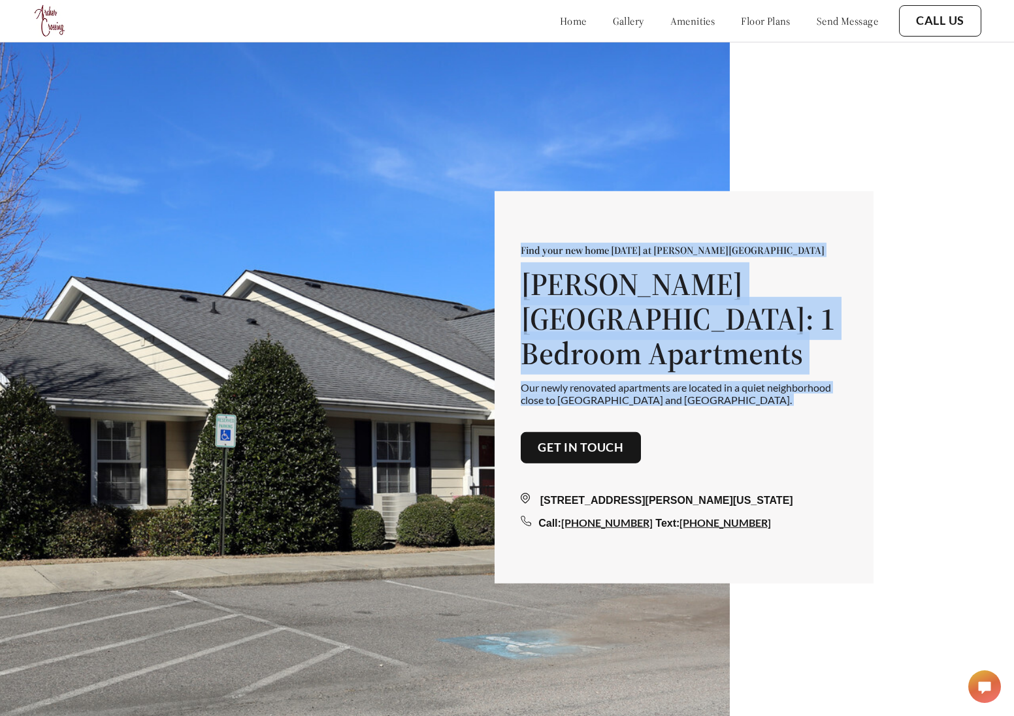
drag, startPoint x: 527, startPoint y: 272, endPoint x: 682, endPoint y: 400, distance: 200.5
click at [682, 400] on div "Find your new home today at Archer Crossing Archer Crossing: 1 Bedroom Apartmen…" at bounding box center [683, 387] width 379 height 392
copy div "Find your new home today at Archer Crossing Archer Crossing: 1 Bedroom Apartmen…"
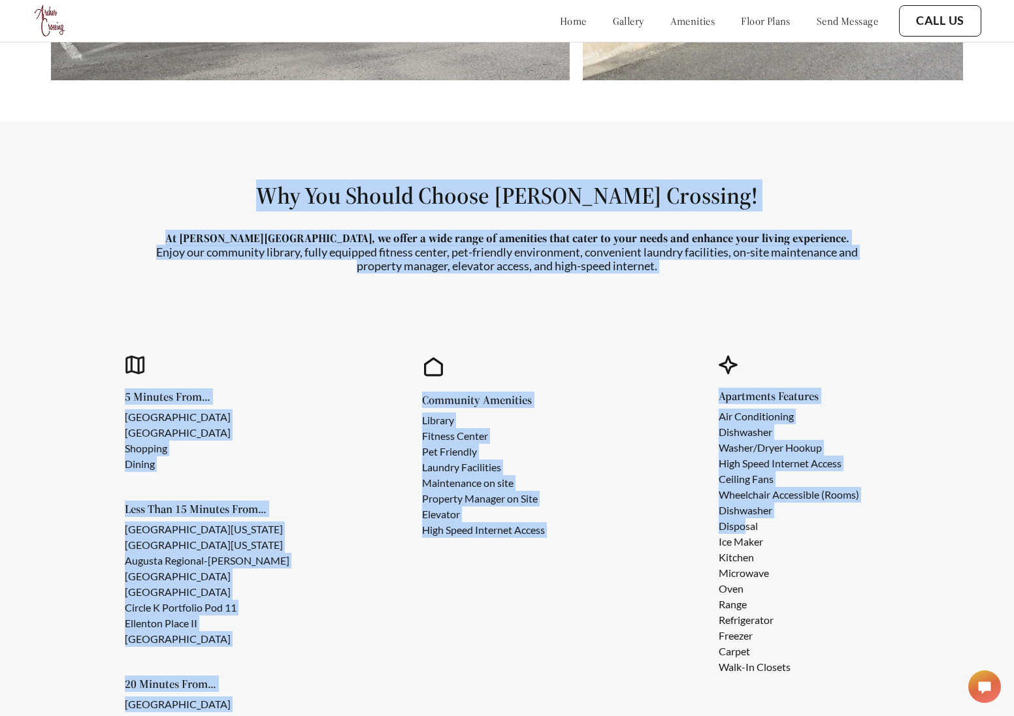
scroll to position [1216, 0]
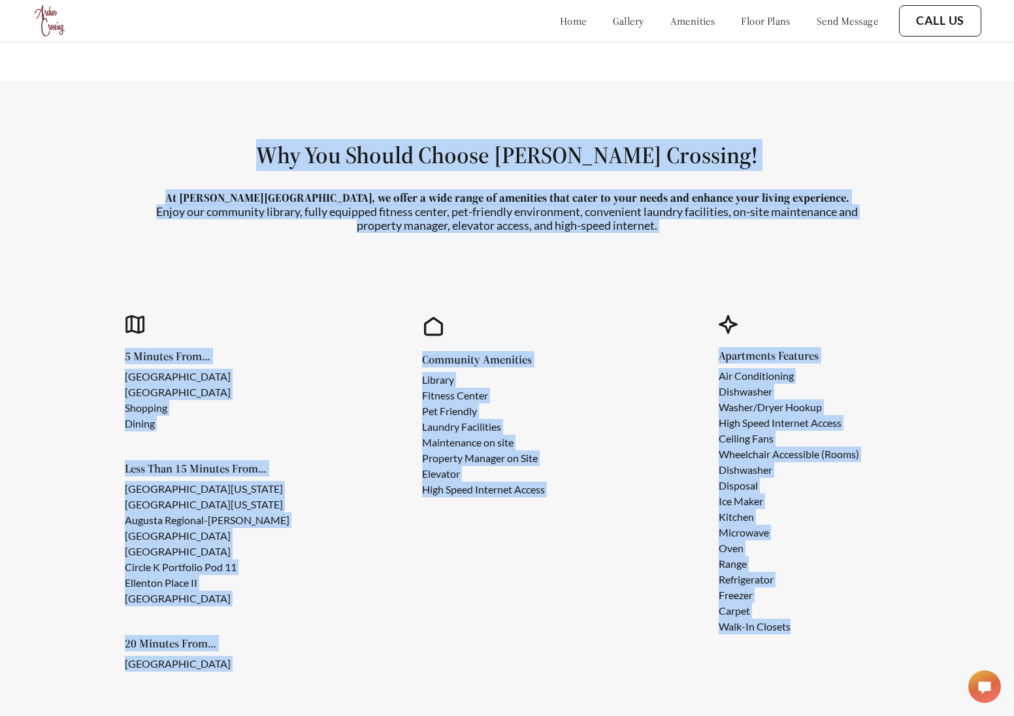
drag, startPoint x: 314, startPoint y: 241, endPoint x: 811, endPoint y: 640, distance: 637.4
click at [811, 640] on section "Why You Should Choose Archer Crossing! At Archer Crossing, we offer a wide rang…" at bounding box center [507, 419] width 1014 height 675
copy section "Why You Should Choose Archer Crossing! At Archer Crossing, we offer a wide rang…"
